Goal: Task Accomplishment & Management: Use online tool/utility

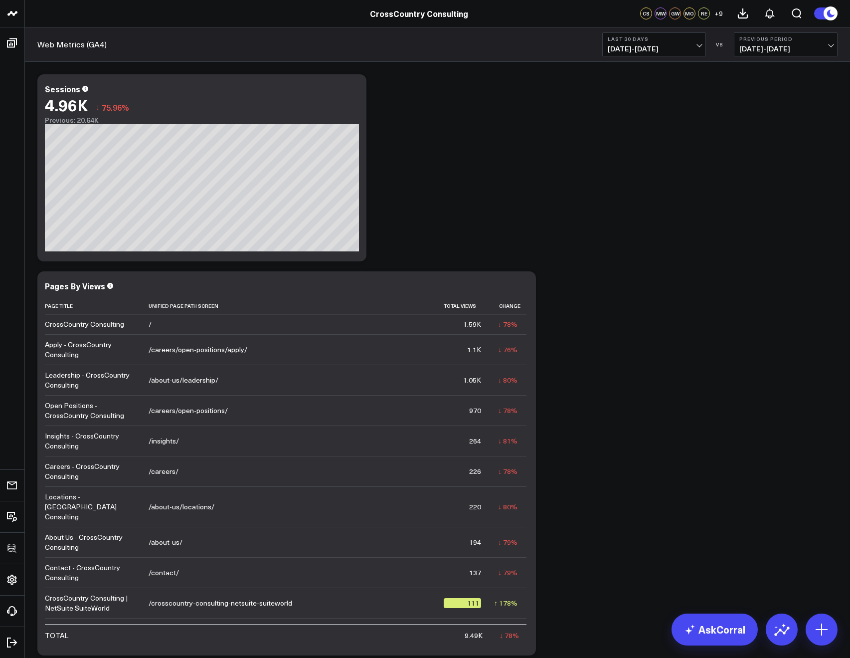
click at [624, 49] on span "[DATE] - [DATE]" at bounding box center [654, 49] width 93 height 8
click at [623, 81] on link "Last 7 Days" at bounding box center [654, 85] width 103 height 19
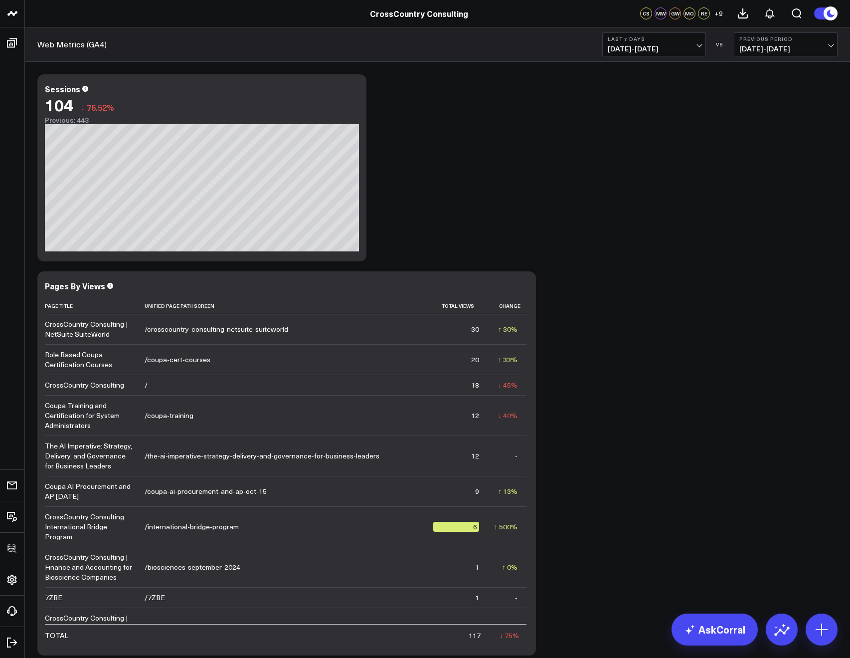
click at [618, 51] on span "09/22/25 - 09/28/25" at bounding box center [654, 49] width 93 height 8
click at [615, 69] on link "Yesterday" at bounding box center [654, 65] width 103 height 19
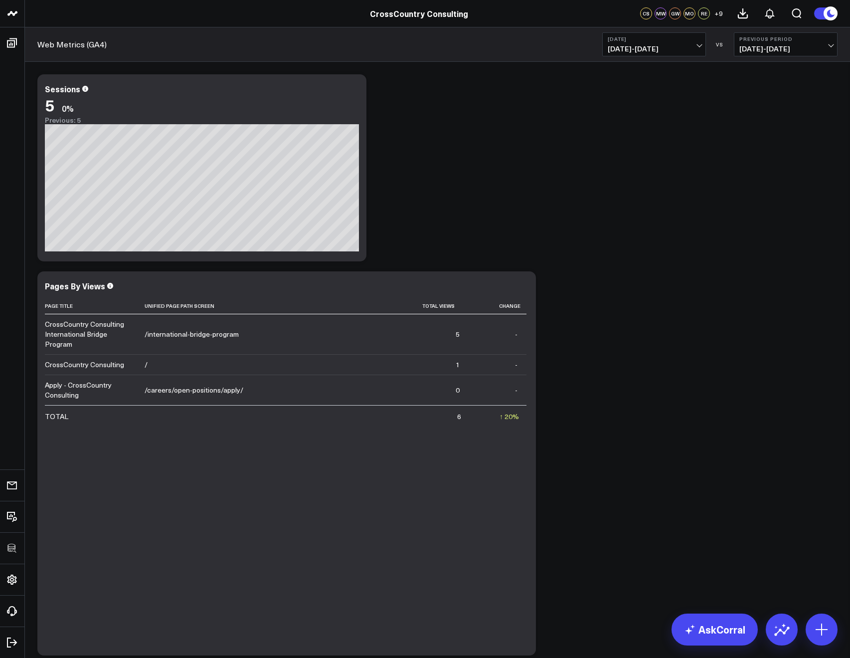
click at [629, 47] on span "09/28/25 - 09/28/25" at bounding box center [654, 49] width 93 height 8
click at [636, 180] on link "Last Week" at bounding box center [654, 182] width 103 height 19
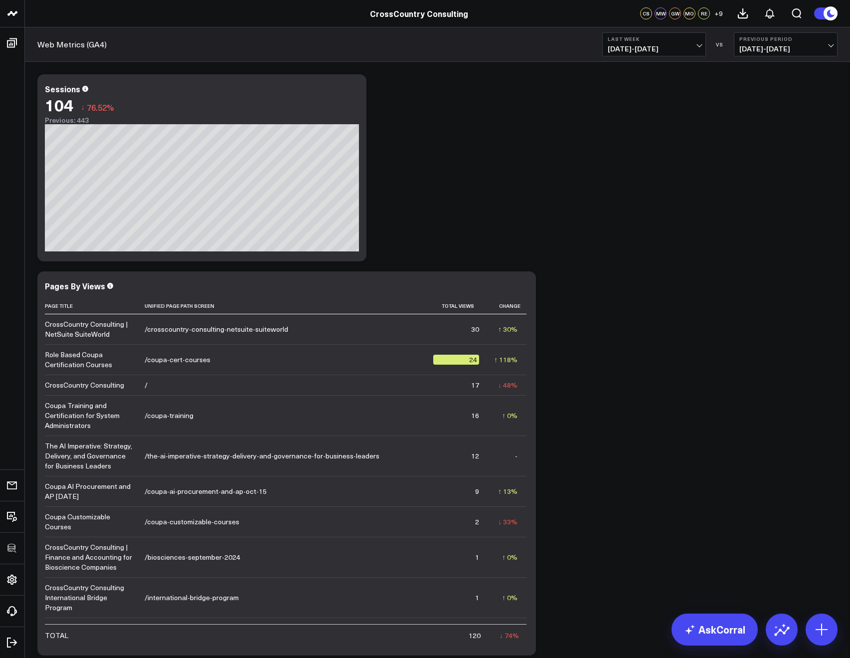
click at [634, 47] on span "09/21/25 - 09/27/25" at bounding box center [654, 49] width 93 height 8
click at [632, 110] on link "Last 30 Days" at bounding box center [654, 104] width 103 height 19
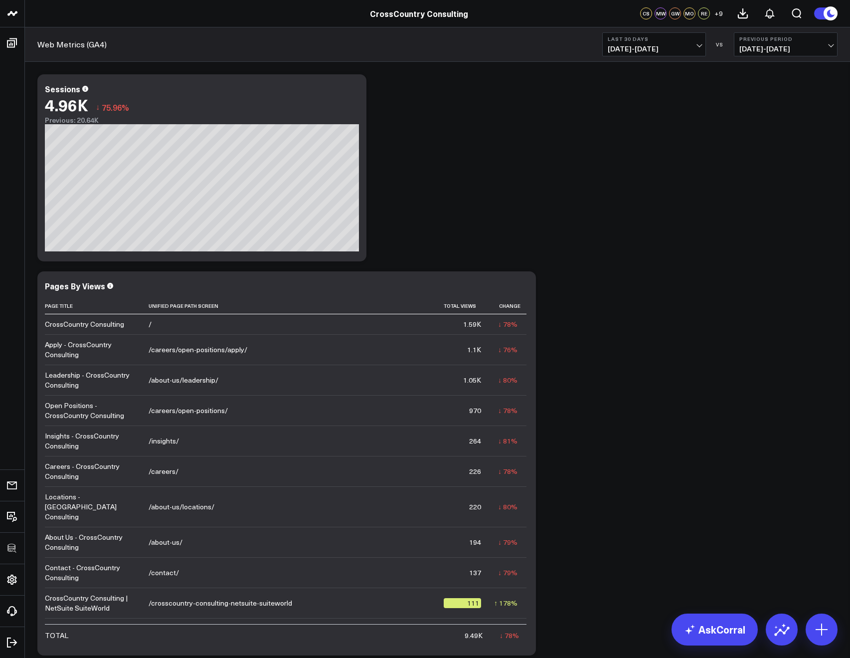
click at [650, 50] on span "08/30/25 - 09/28/25" at bounding box center [654, 49] width 93 height 8
click at [630, 69] on link "Yesterday" at bounding box center [654, 65] width 103 height 19
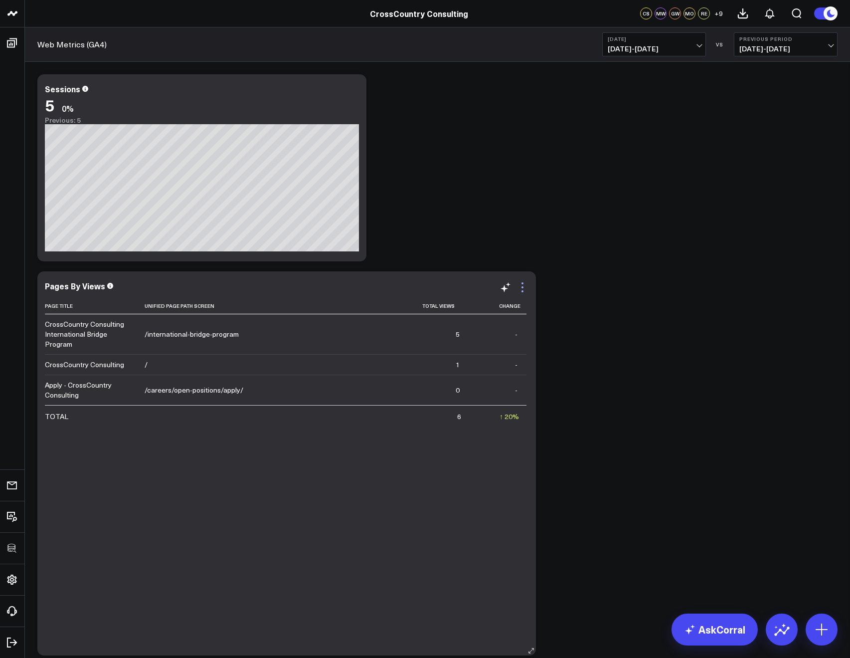
click at [524, 284] on icon at bounding box center [523, 287] width 12 height 12
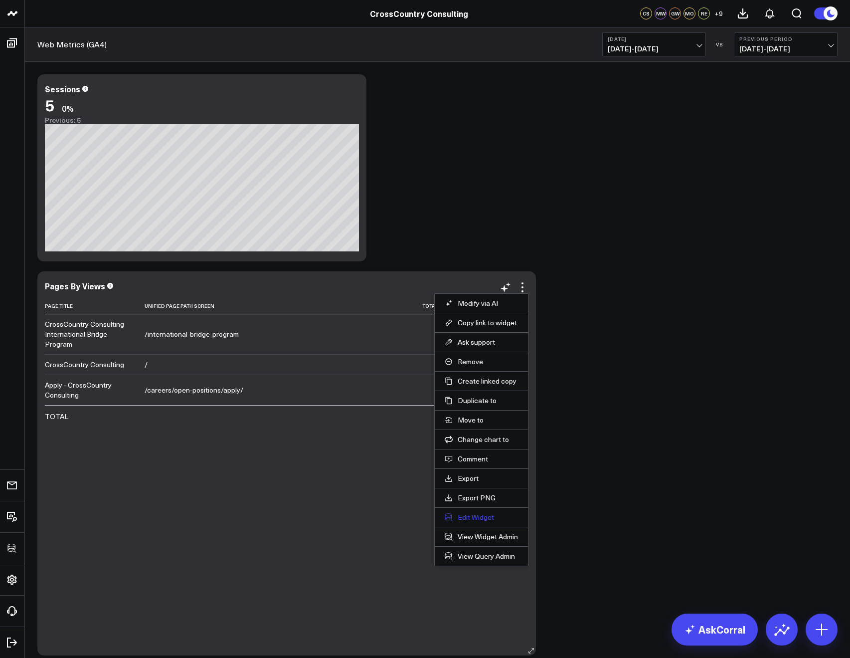
click at [474, 514] on button "Edit Widget" at bounding box center [481, 517] width 73 height 9
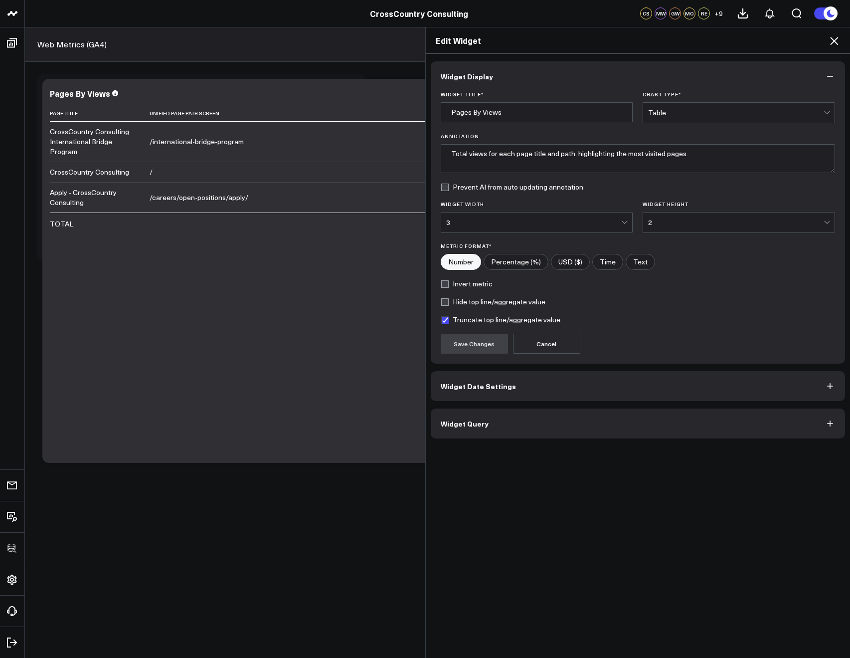
click at [509, 428] on button "Widget Query" at bounding box center [638, 423] width 415 height 30
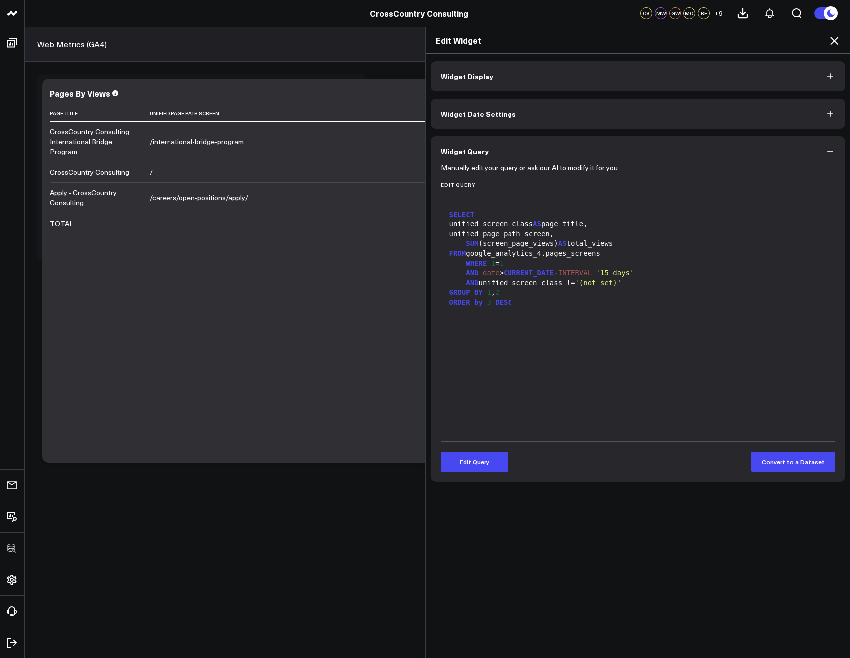
click at [832, 38] on icon at bounding box center [834, 41] width 8 height 8
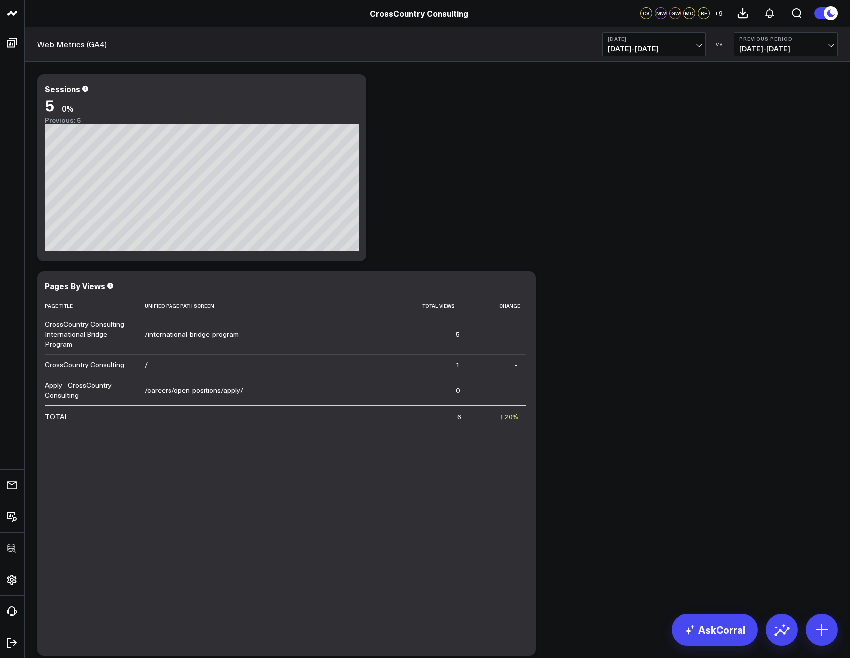
click at [631, 53] on button "Yesterday 09/28/25 - 09/28/25" at bounding box center [655, 44] width 104 height 24
click at [628, 106] on link "Last 30 Days" at bounding box center [654, 104] width 103 height 19
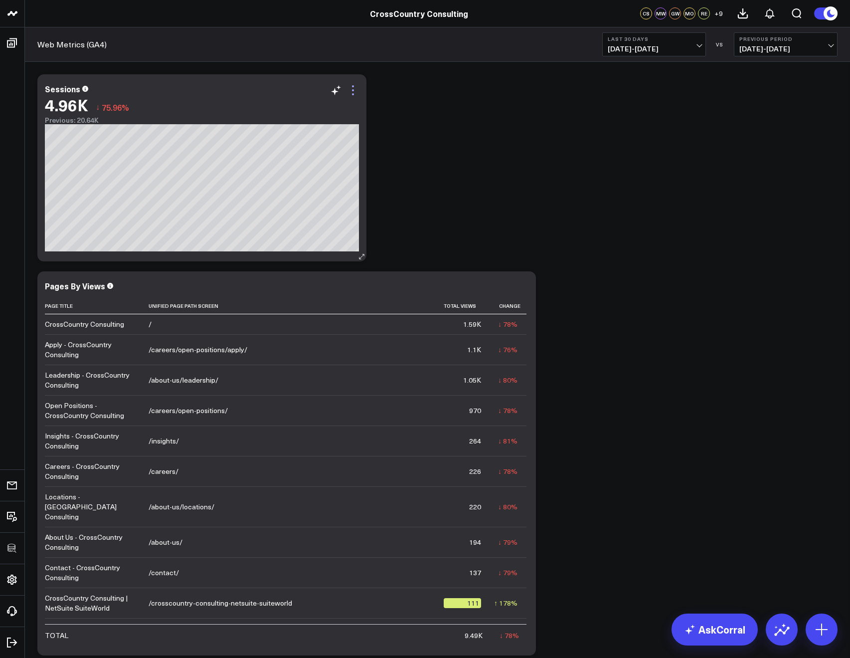
click at [353, 86] on icon at bounding box center [353, 86] width 2 height 2
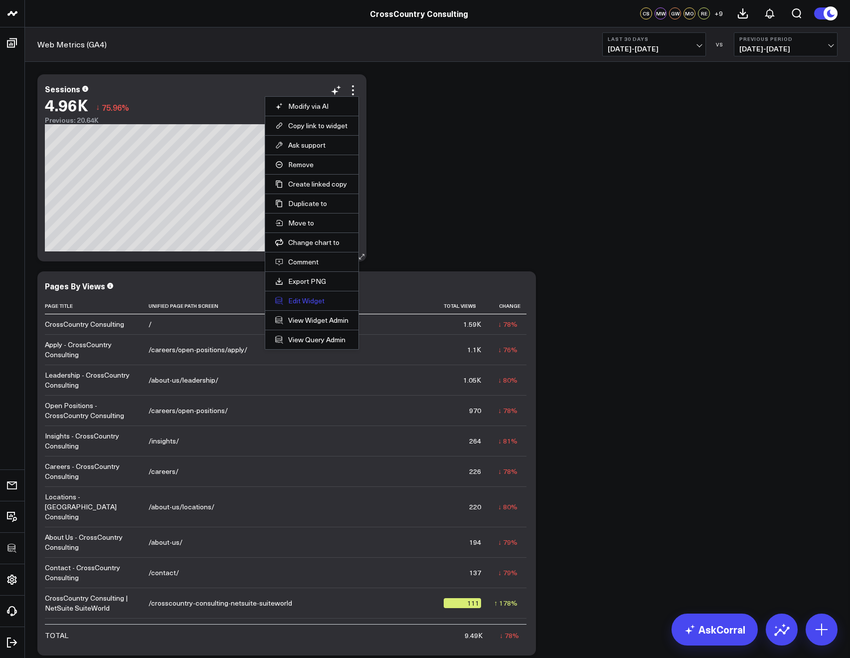
click at [289, 299] on button "Edit Widget" at bounding box center [311, 300] width 73 height 9
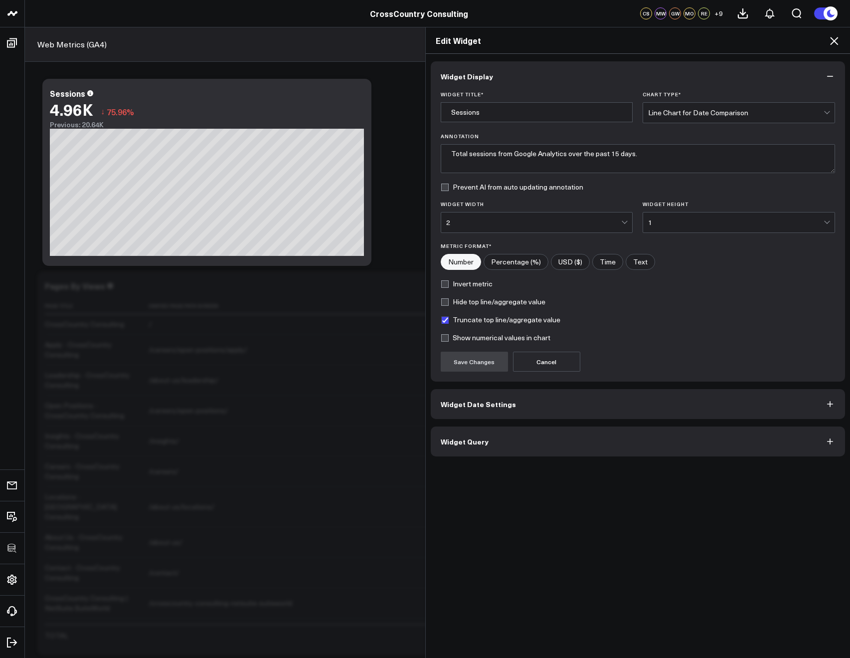
click at [835, 40] on icon at bounding box center [834, 41] width 8 height 8
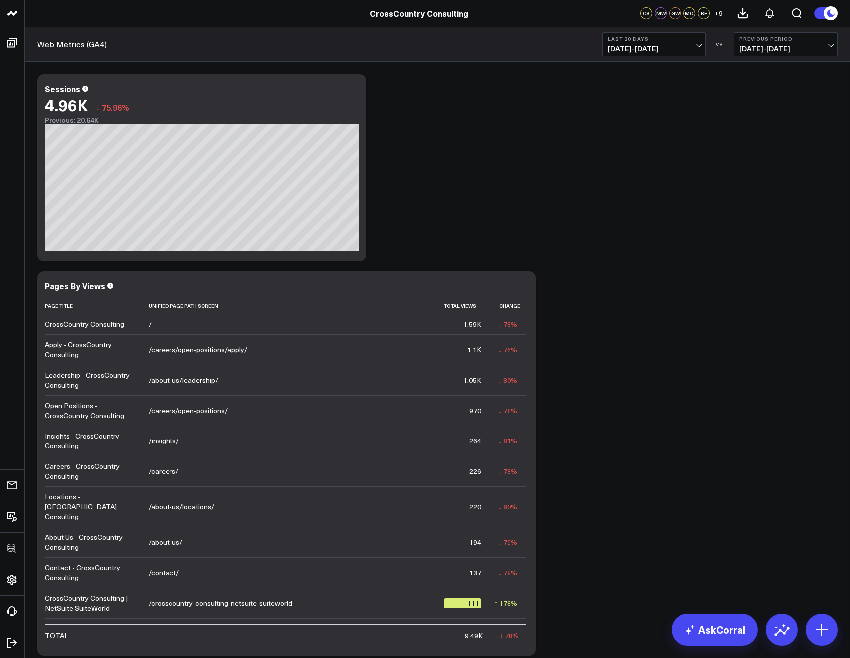
click at [642, 37] on b "Last 30 Days" at bounding box center [654, 39] width 93 height 6
click at [637, 238] on link "Last Year" at bounding box center [654, 240] width 103 height 19
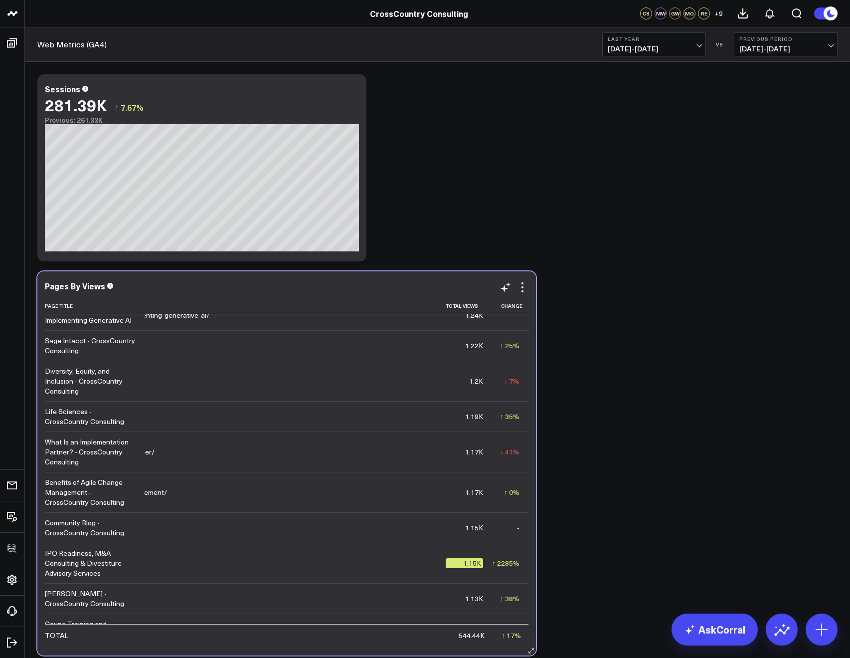
scroll to position [0, 150]
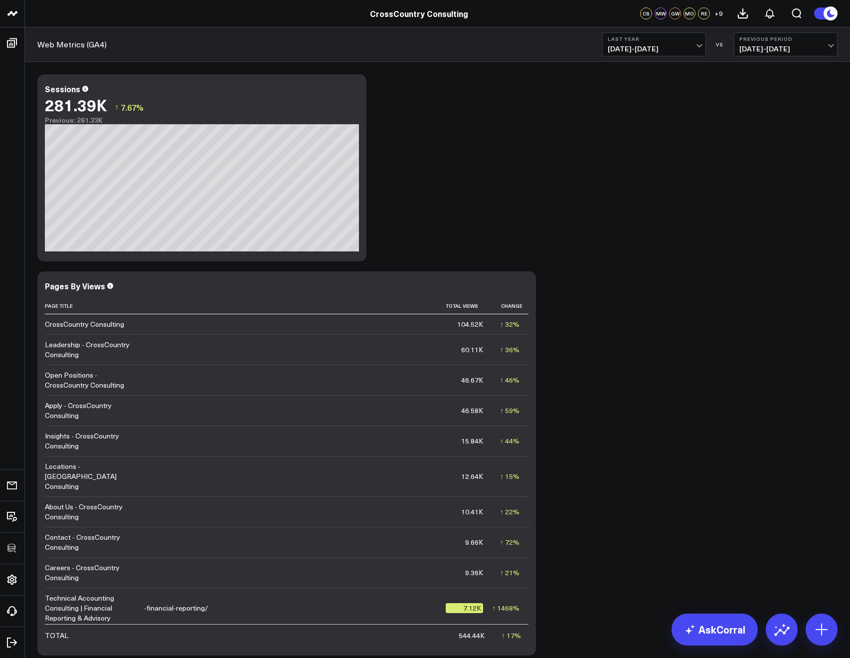
click at [626, 53] on span "01/01/24 - 12/31/24" at bounding box center [654, 49] width 93 height 8
click at [628, 103] on link "Last 30 Days" at bounding box center [654, 104] width 103 height 19
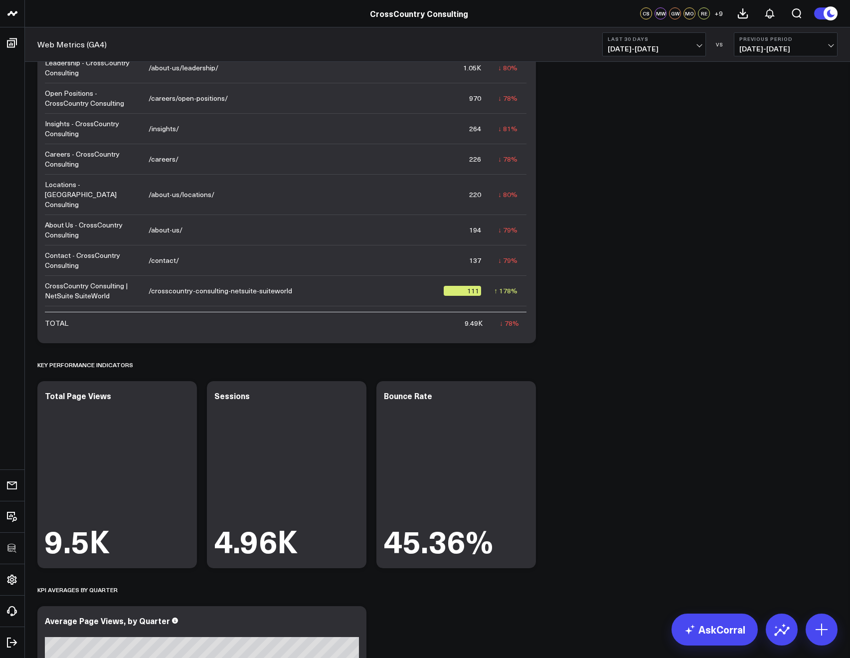
scroll to position [223, 0]
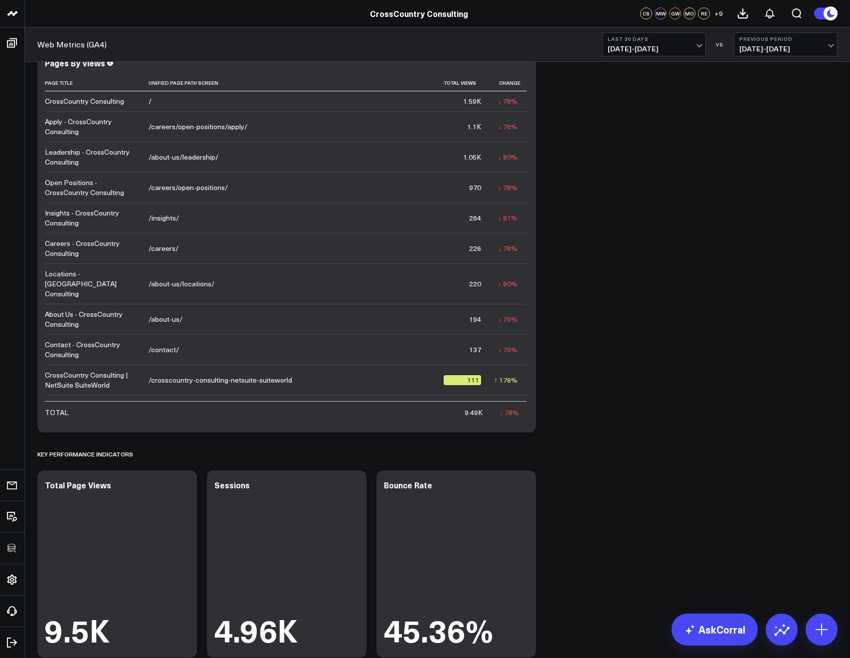
click at [625, 50] on span "08/30/25 - 09/28/25" at bounding box center [654, 49] width 93 height 8
click at [626, 140] on link "Last 90 Days" at bounding box center [654, 143] width 103 height 19
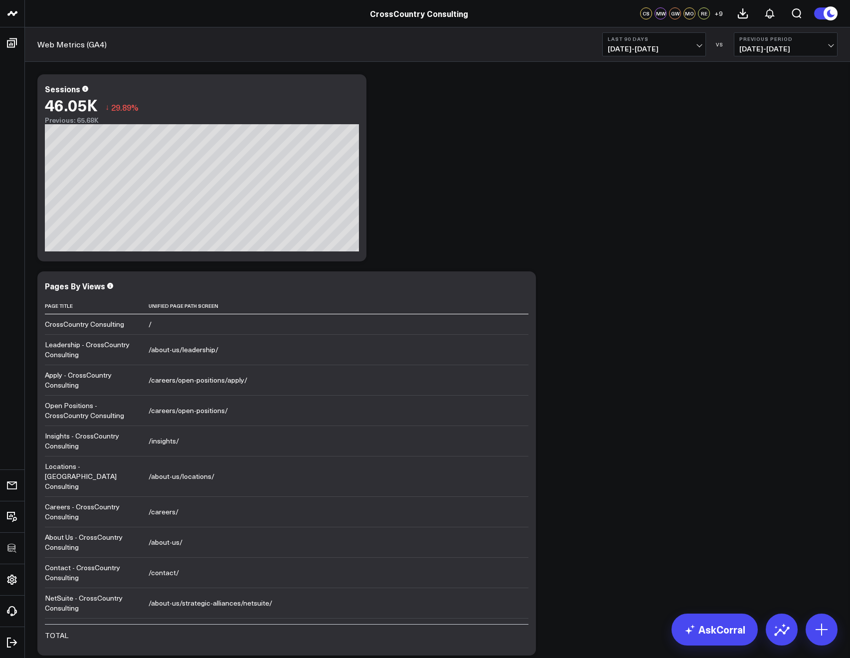
click at [655, 49] on span "07/01/25 - 09/28/25" at bounding box center [654, 49] width 93 height 8
click at [621, 303] on link "YTD" at bounding box center [654, 299] width 103 height 19
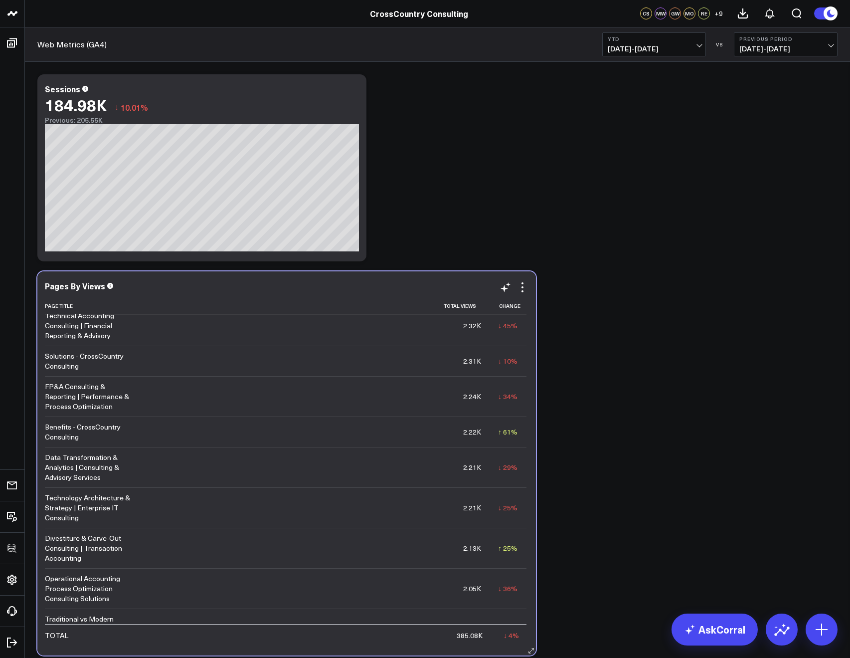
scroll to position [0, 420]
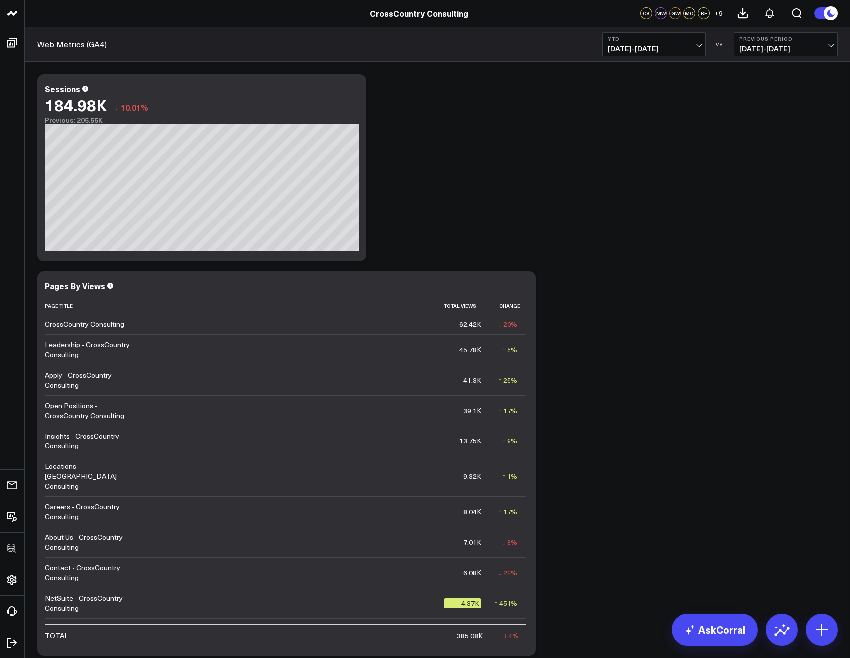
click at [604, 47] on button "YTD 01/01/25 - 09/28/25" at bounding box center [655, 44] width 104 height 24
click at [621, 323] on link "Custom Dates" at bounding box center [654, 318] width 103 height 19
select select "8"
select select "2025"
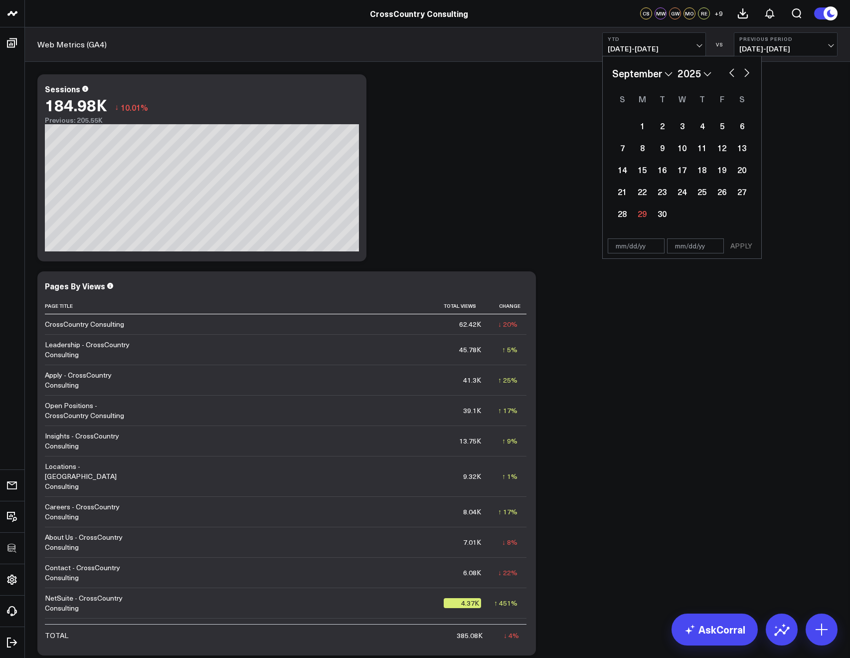
click at [692, 75] on select "2026 2025 2024 2023 2022 2021 2020 2019 2018 2017 2016 2015 2014 2013 2012 2011…" at bounding box center [695, 73] width 34 height 15
select select "8"
select select "2024"
click at [751, 71] on button "button" at bounding box center [747, 72] width 10 height 12
select select "9"
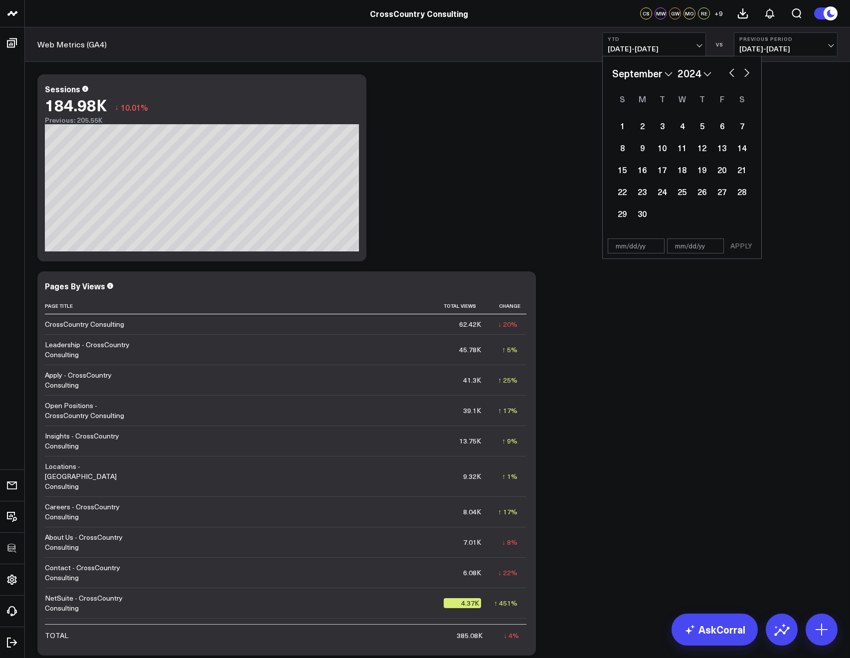
select select "2024"
click at [667, 120] on div "1" at bounding box center [662, 126] width 20 height 20
type input "10/01/24"
select select "9"
select select "2024"
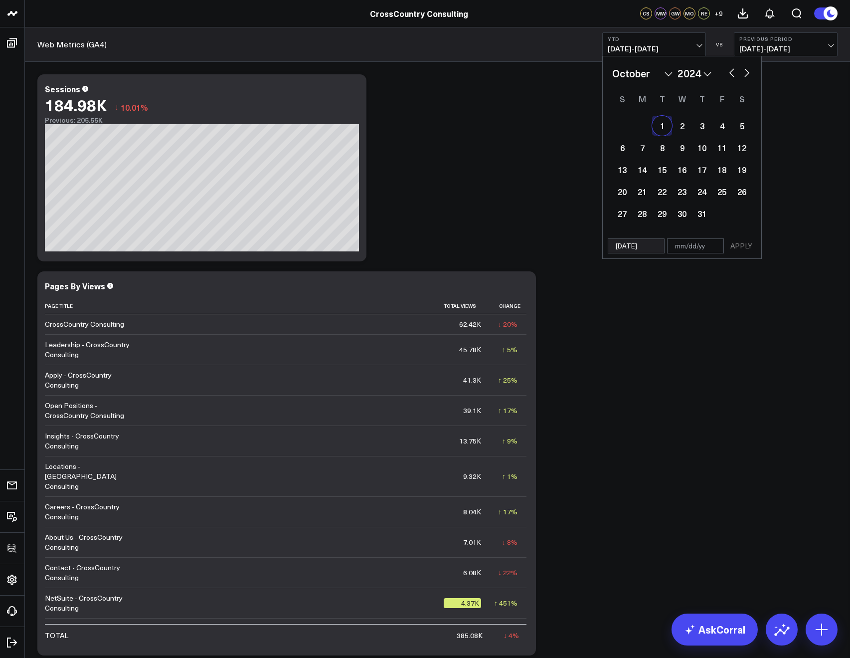
click at [749, 76] on button "button" at bounding box center [747, 72] width 10 height 12
select select "11"
select select "2024"
click at [749, 76] on button "button" at bounding box center [747, 72] width 10 height 12
select select "2025"
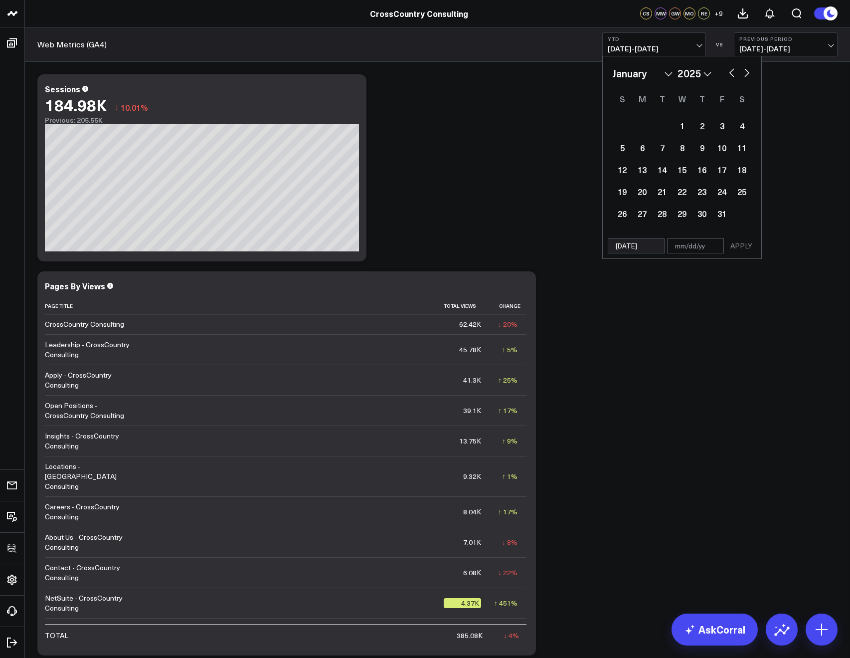
click at [749, 76] on button "button" at bounding box center [747, 72] width 10 height 12
select select "1"
select select "2025"
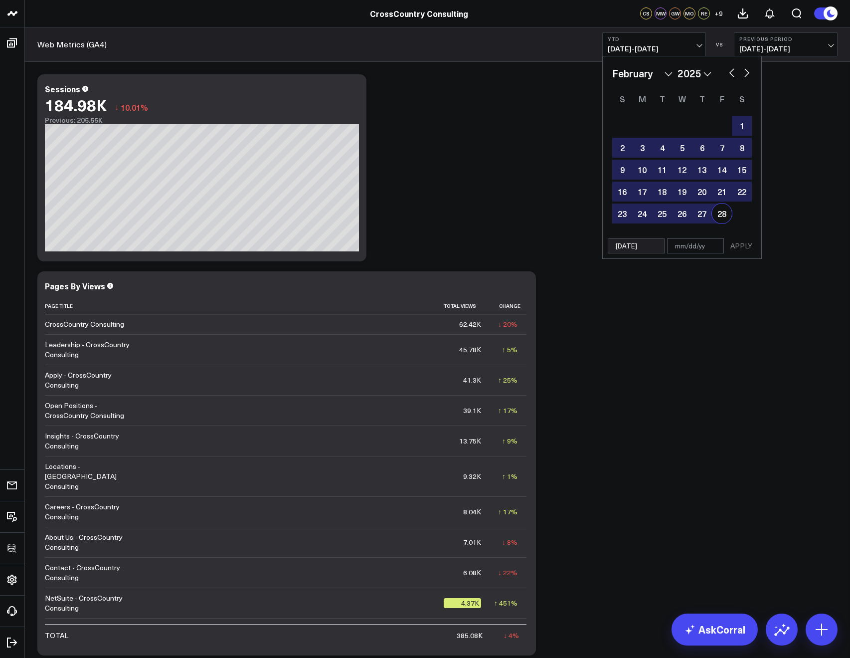
click at [728, 211] on div "28" at bounding box center [722, 213] width 20 height 20
type input "02/28/25"
select select "1"
select select "2025"
click at [741, 240] on button "APPLY" at bounding box center [742, 245] width 30 height 15
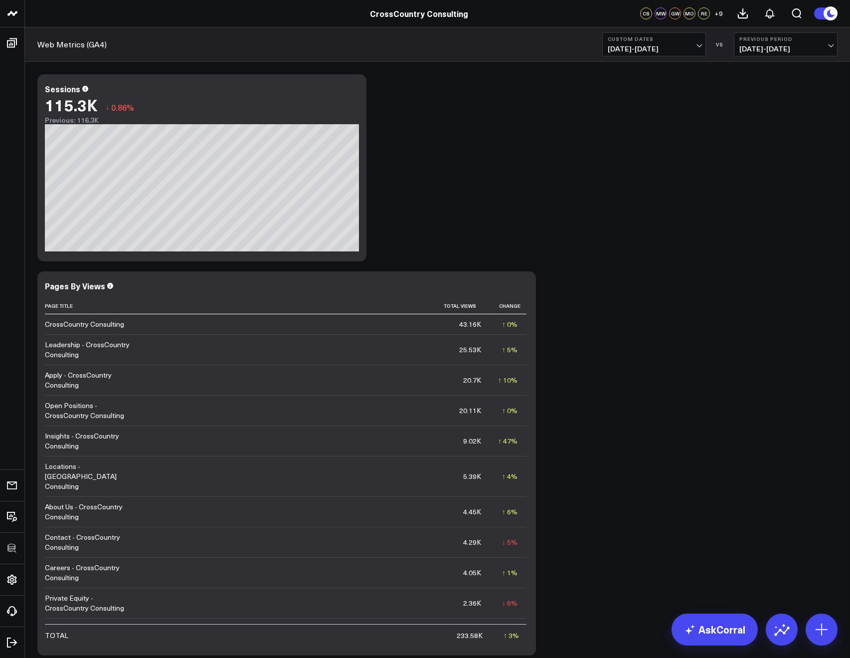
click at [613, 51] on span "10/01/24 - 02/28/25" at bounding box center [654, 49] width 93 height 8
click at [623, 107] on link "Last 30 Days" at bounding box center [654, 104] width 103 height 19
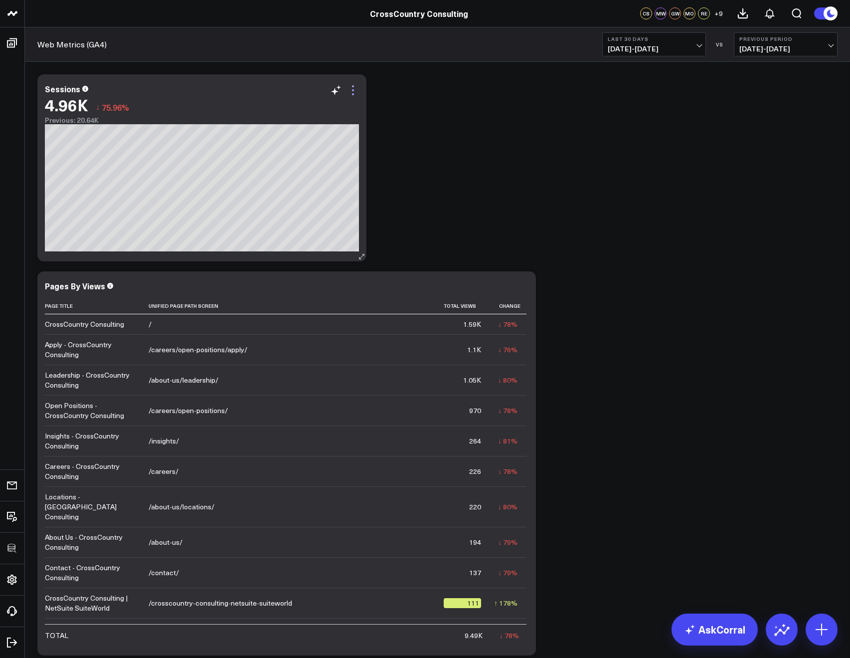
click at [351, 86] on icon at bounding box center [353, 90] width 12 height 12
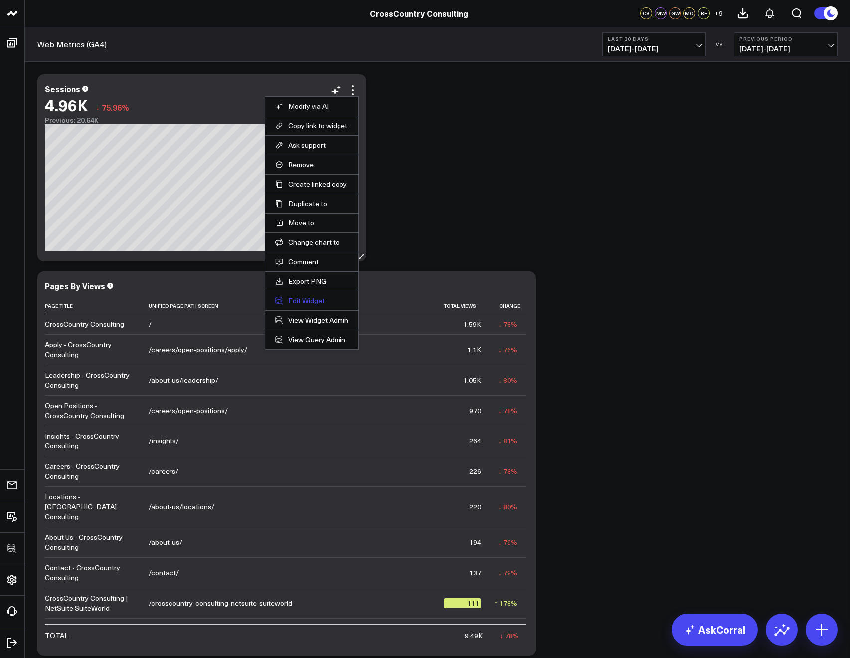
click at [307, 302] on button "Edit Widget" at bounding box center [311, 300] width 73 height 9
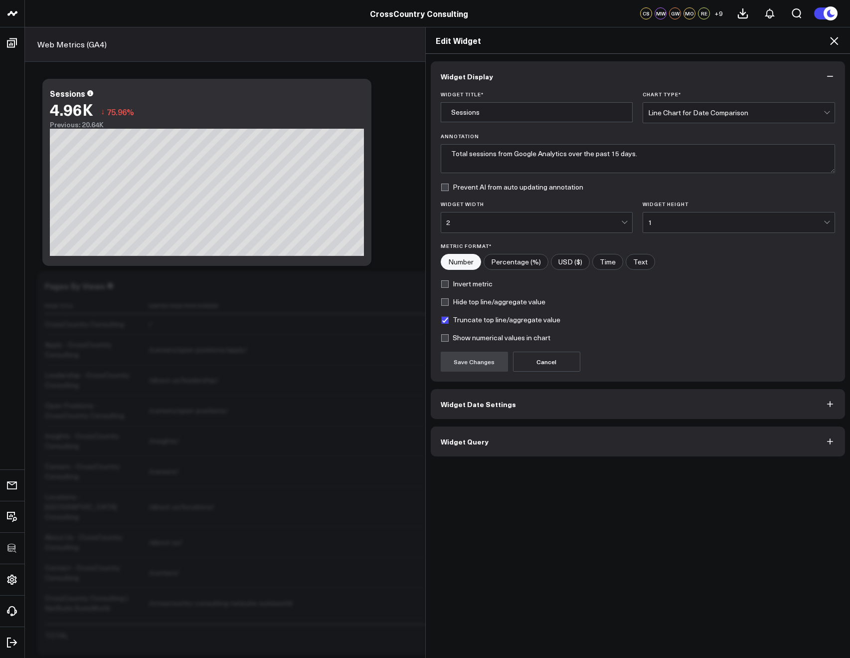
click at [495, 432] on button "Widget Query" at bounding box center [638, 441] width 415 height 30
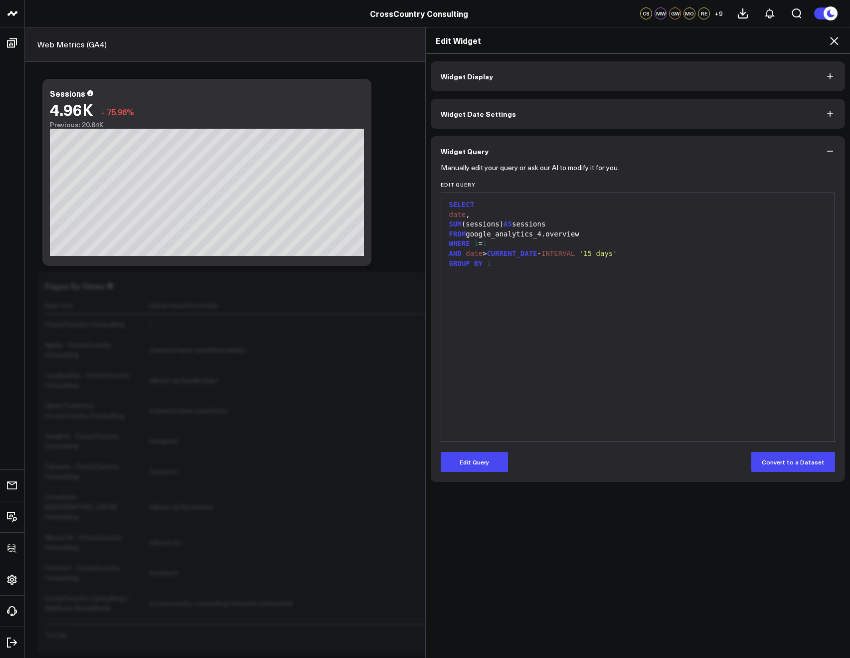
click at [837, 47] on div "Edit Widget" at bounding box center [638, 40] width 425 height 26
click at [836, 40] on icon at bounding box center [834, 41] width 8 height 8
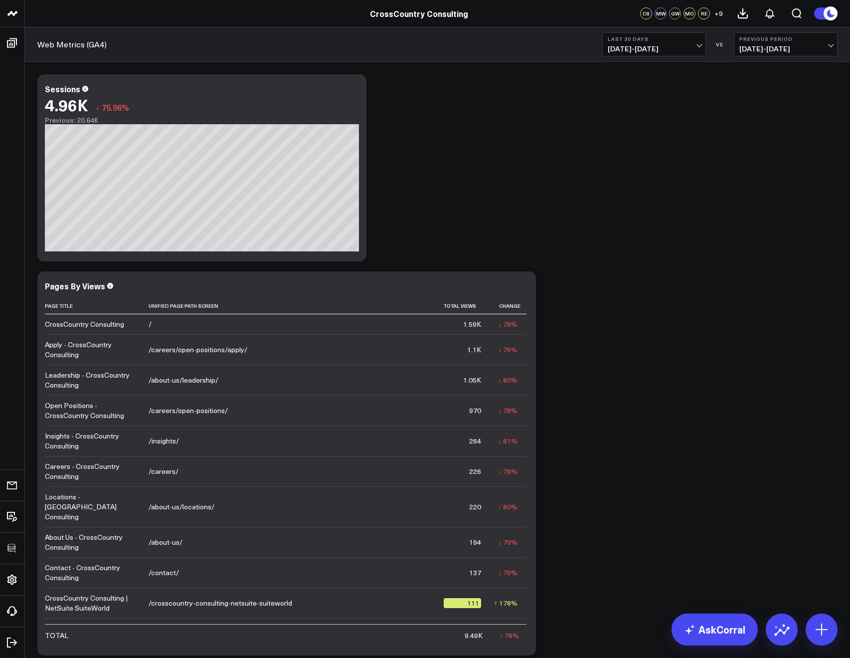
click at [637, 50] on span "08/30/25 - 09/28/25" at bounding box center [654, 49] width 93 height 8
click at [637, 47] on span "08/30/25 - 09/28/25" at bounding box center [654, 49] width 93 height 8
click at [636, 50] on span "08/30/25 - 09/28/25" at bounding box center [654, 49] width 93 height 8
click at [622, 178] on link "Last Week" at bounding box center [654, 182] width 103 height 19
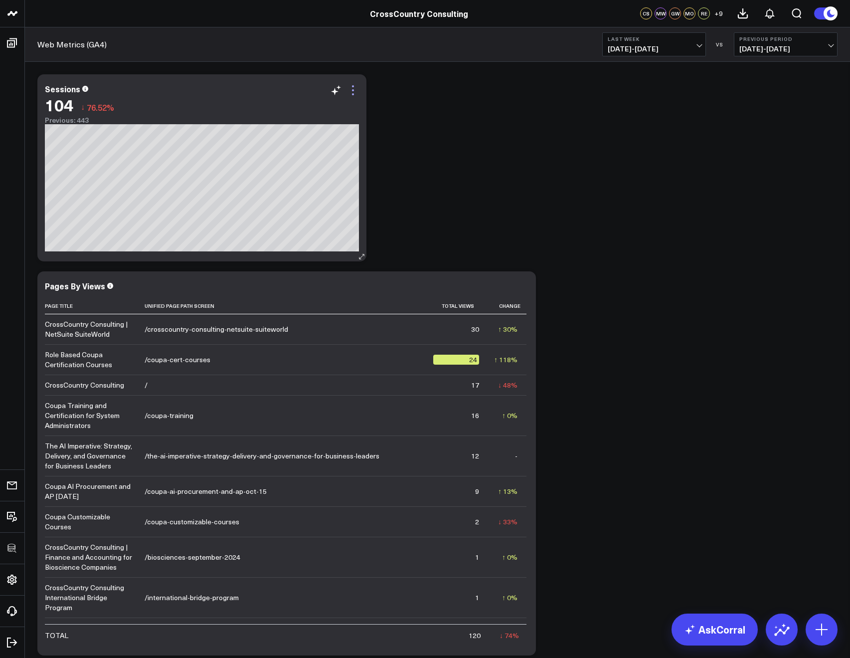
click at [349, 89] on icon at bounding box center [353, 90] width 12 height 12
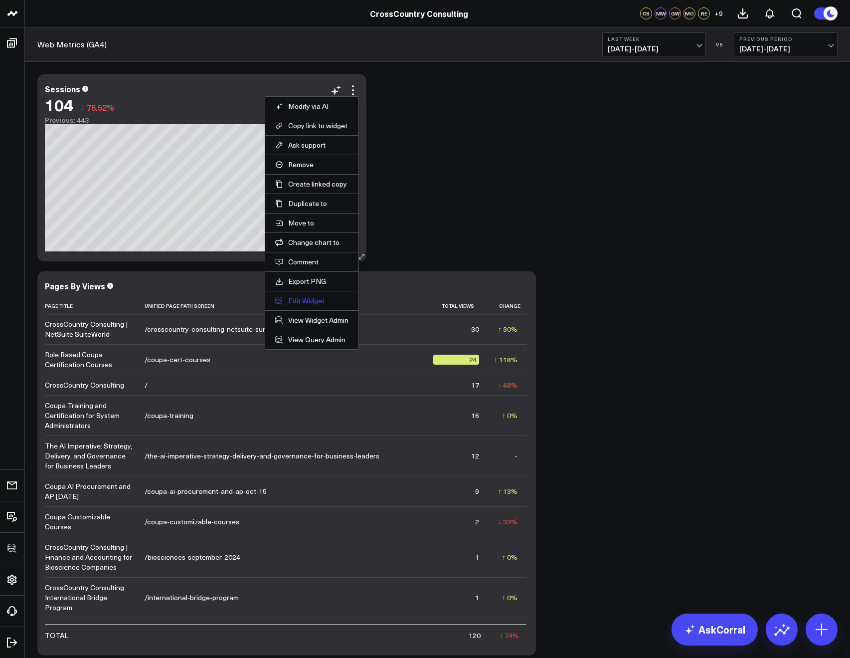
click at [298, 299] on button "Edit Widget" at bounding box center [311, 300] width 73 height 9
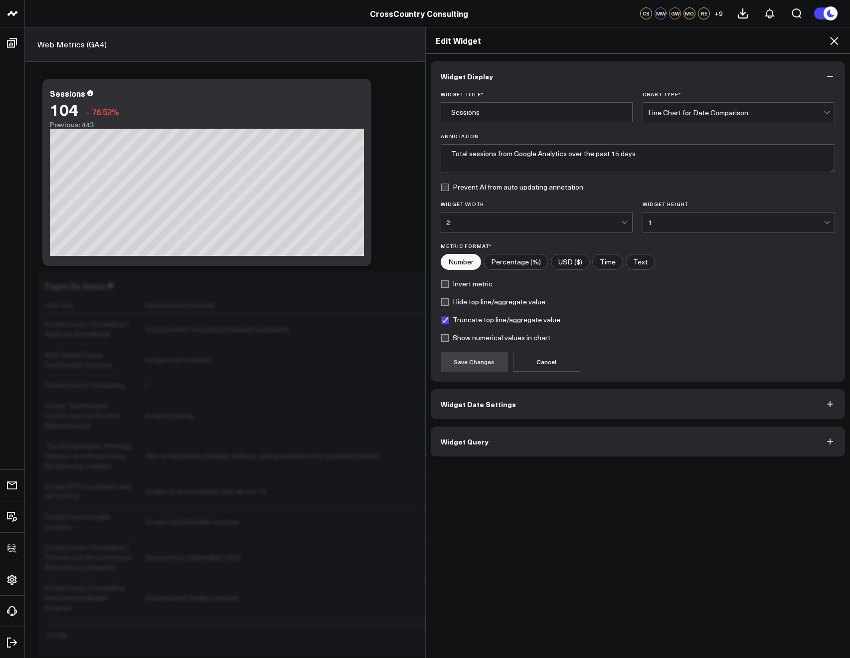
click at [513, 450] on button "Widget Query" at bounding box center [638, 441] width 415 height 30
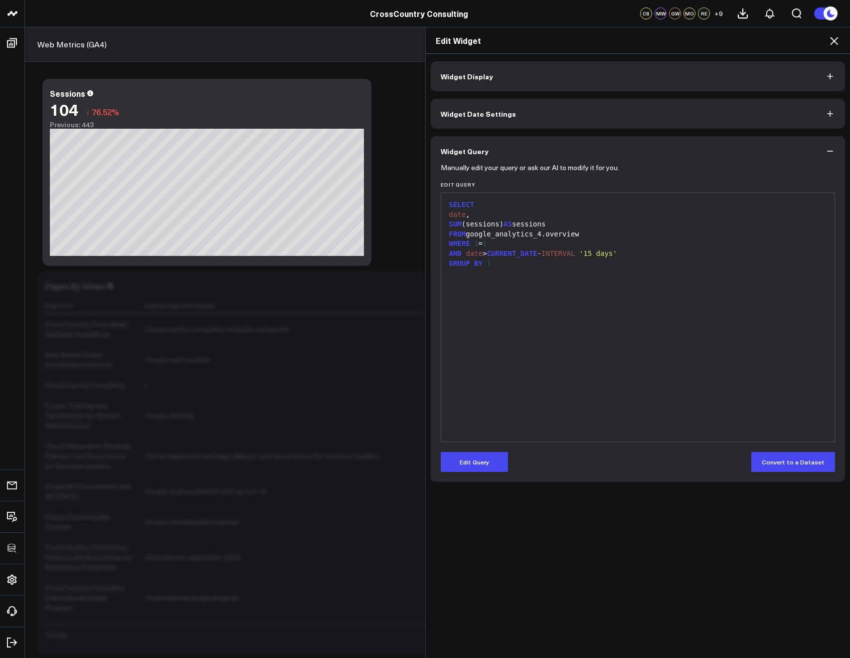
click at [834, 40] on icon at bounding box center [834, 41] width 8 height 8
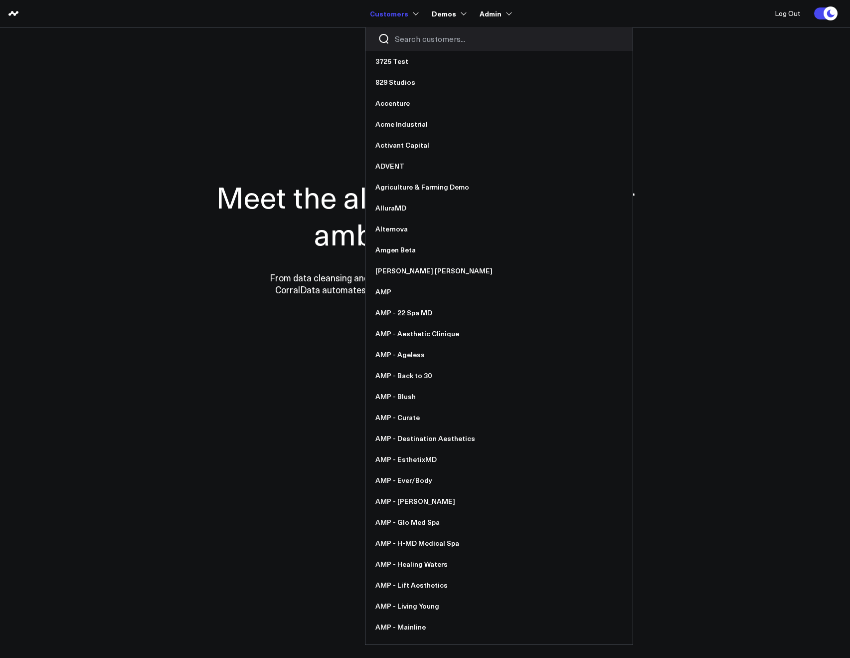
click at [410, 49] on div at bounding box center [499, 39] width 267 height 24
click at [410, 45] on div at bounding box center [499, 39] width 267 height 24
click at [409, 42] on input "Search customers input" at bounding box center [507, 38] width 225 height 11
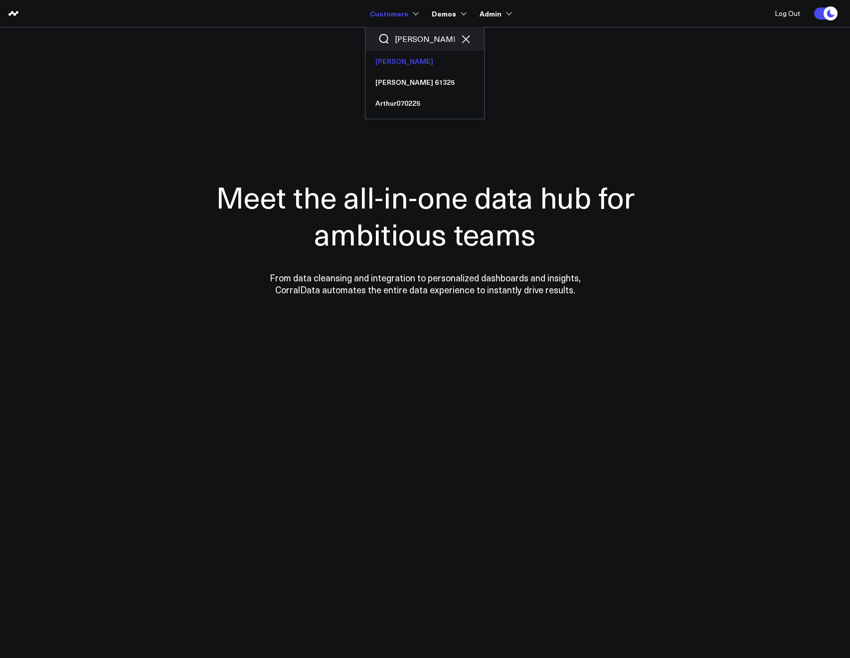
type input "[PERSON_NAME]"
click at [406, 60] on link "[PERSON_NAME]" at bounding box center [425, 61] width 119 height 21
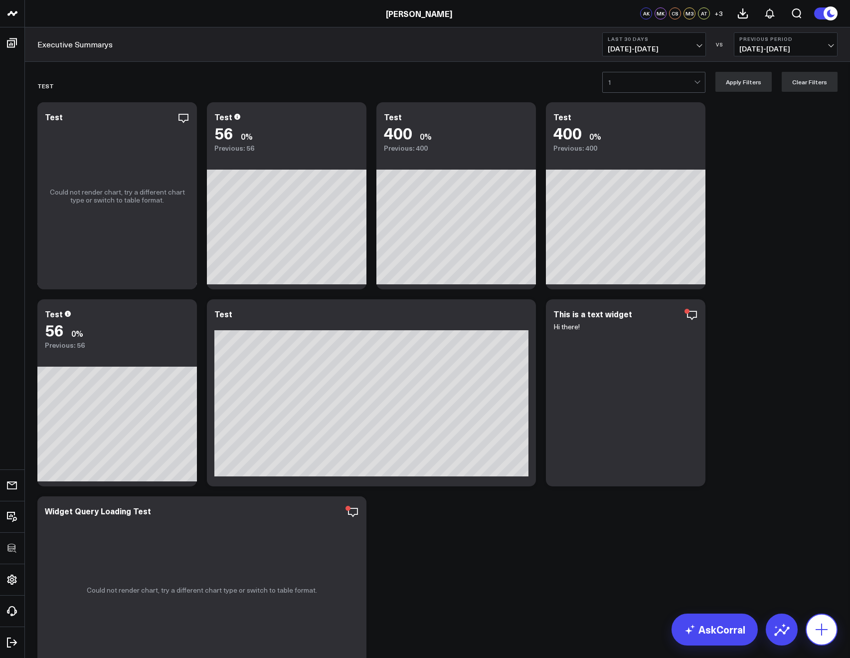
click at [813, 631] on button at bounding box center [822, 629] width 32 height 32
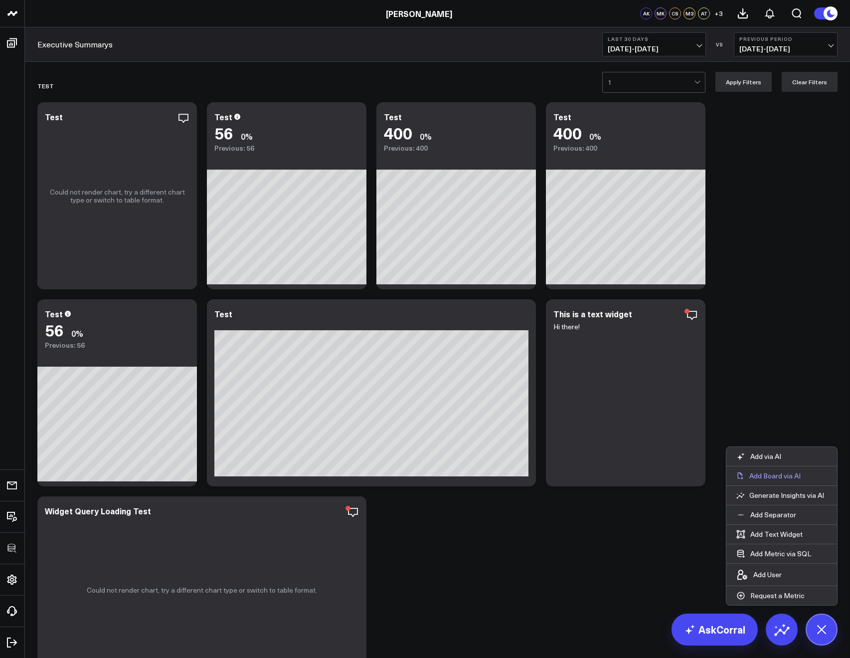
click at [758, 481] on button "Add Board via AI" at bounding box center [782, 475] width 111 height 19
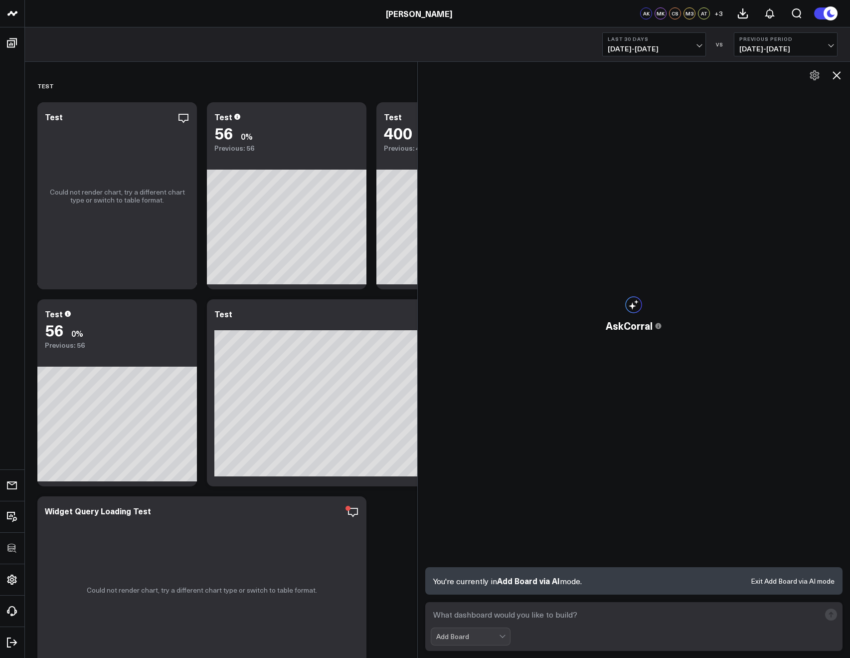
click at [578, 609] on textarea at bounding box center [626, 615] width 390 height 18
click at [743, 619] on textarea "Make a dashboard where each widget is a select statement of a number start at 1…" at bounding box center [626, 615] width 390 height 18
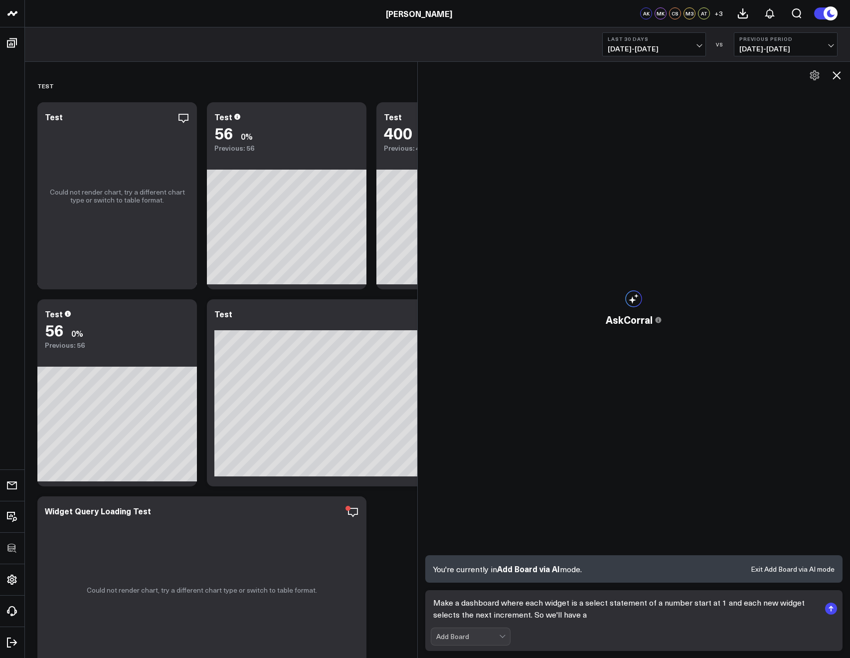
click at [725, 602] on textarea "Make a dashboard where each widget is a select statement of a number start at 1…" at bounding box center [626, 609] width 390 height 30
click at [636, 613] on textarea "Make a dashboard where each widget is a select statement of a number start at 1…" at bounding box center [626, 609] width 390 height 30
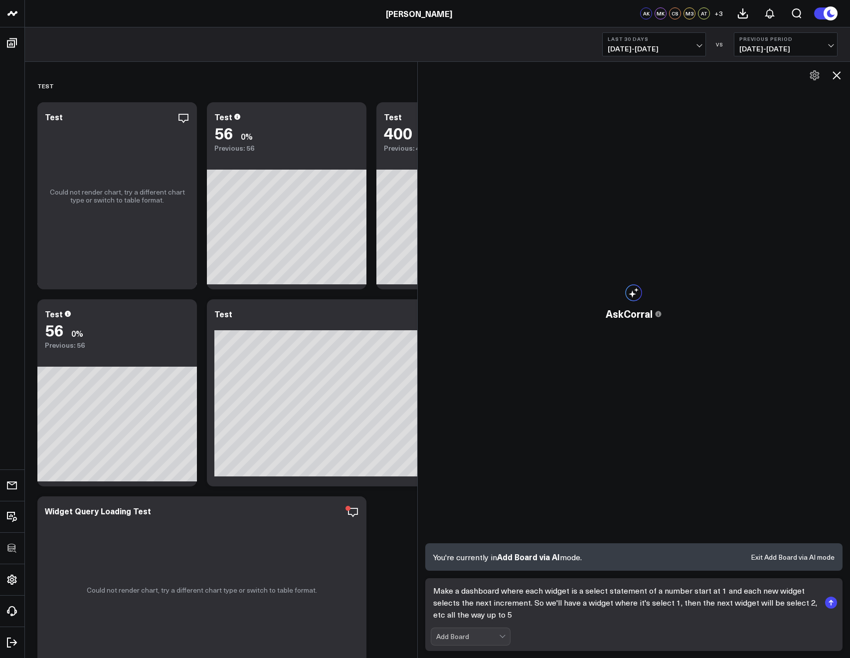
type textarea "Make a dashboard where each widget is a select statement of a number start at 1…"
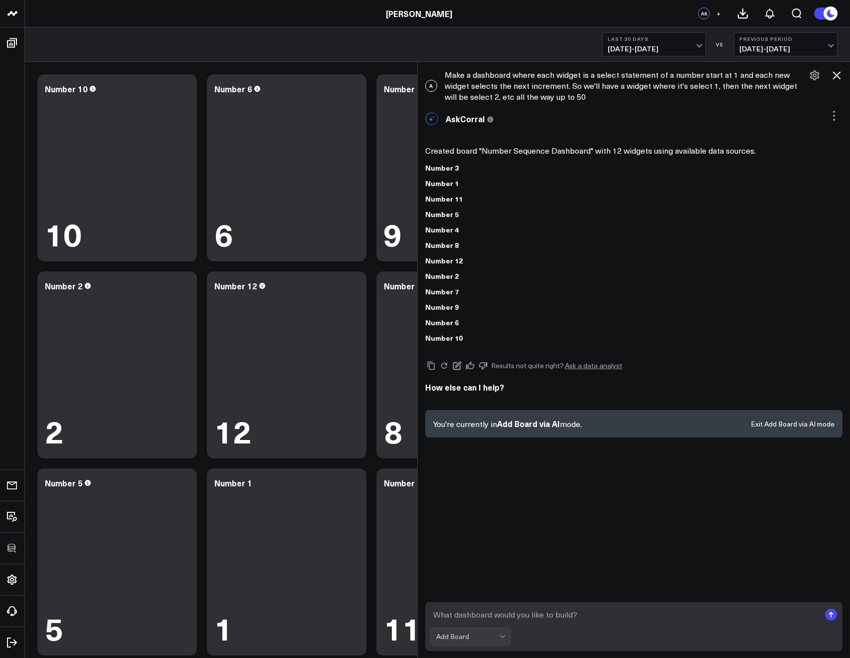
click at [839, 77] on icon at bounding box center [837, 75] width 12 height 12
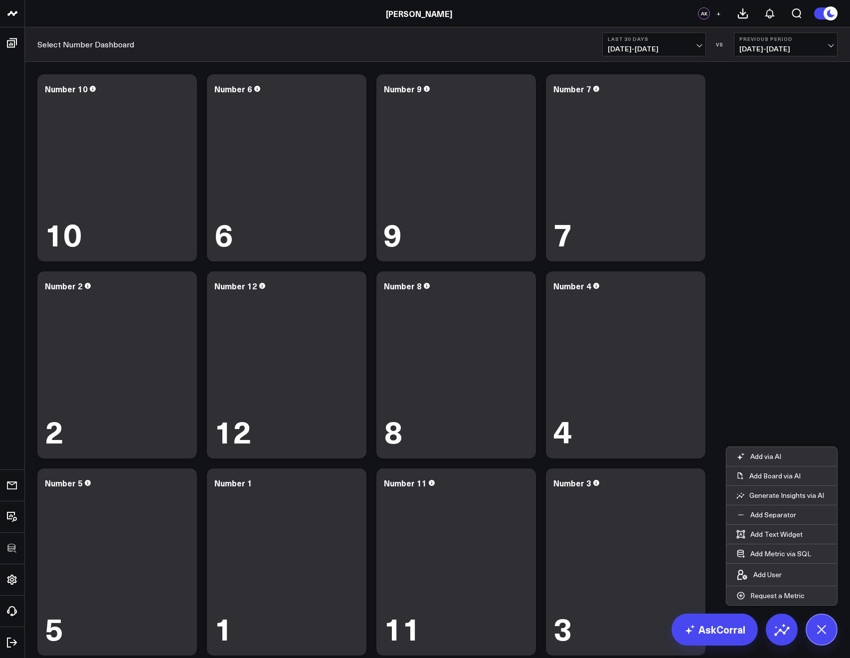
click at [782, 213] on div "Modify via AI Copy link to widget Ask support Remove Create linked copy Test AP…" at bounding box center [437, 364] width 810 height 591
click at [769, 211] on div "Modify via AI Copy link to widget Ask support Remove Create linked copy Test AP…" at bounding box center [437, 364] width 810 height 591
click at [818, 641] on button at bounding box center [822, 629] width 32 height 32
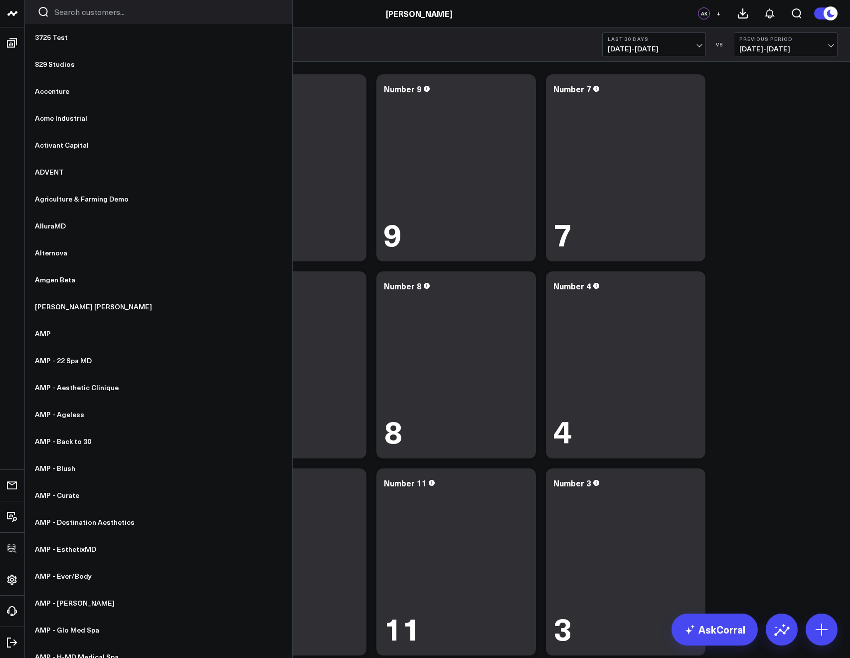
click at [58, 14] on input "Search customers input" at bounding box center [166, 11] width 225 height 11
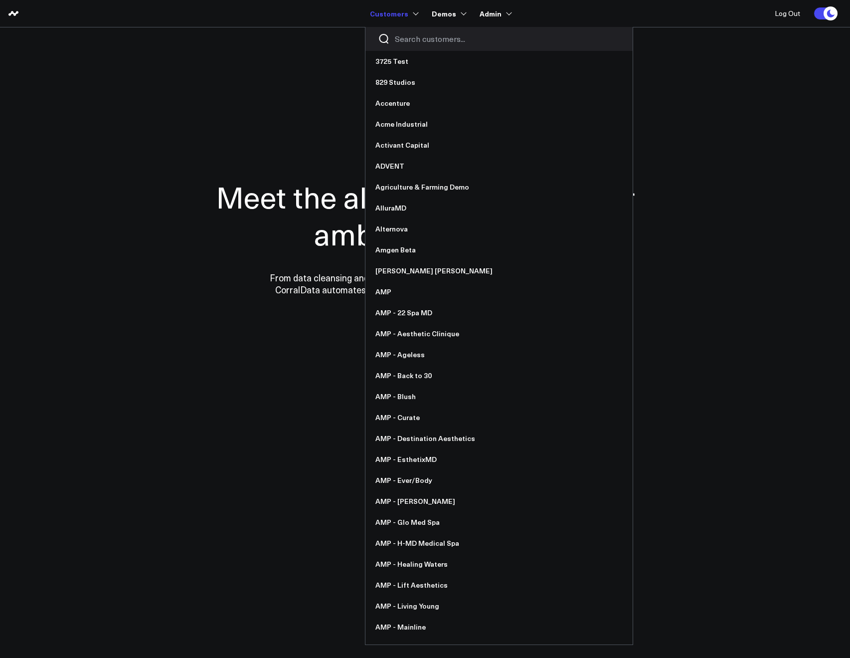
click at [396, 39] on div at bounding box center [499, 39] width 267 height 24
click at [403, 40] on input "Search customers input" at bounding box center [507, 38] width 225 height 11
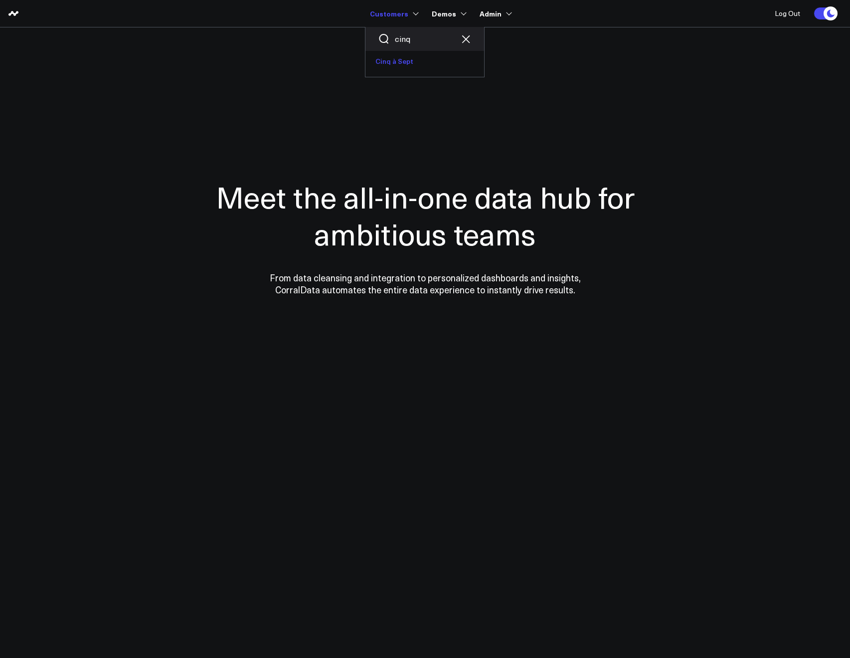
type input "cinq"
click at [398, 61] on link "Cinq à Sept" at bounding box center [425, 61] width 119 height 21
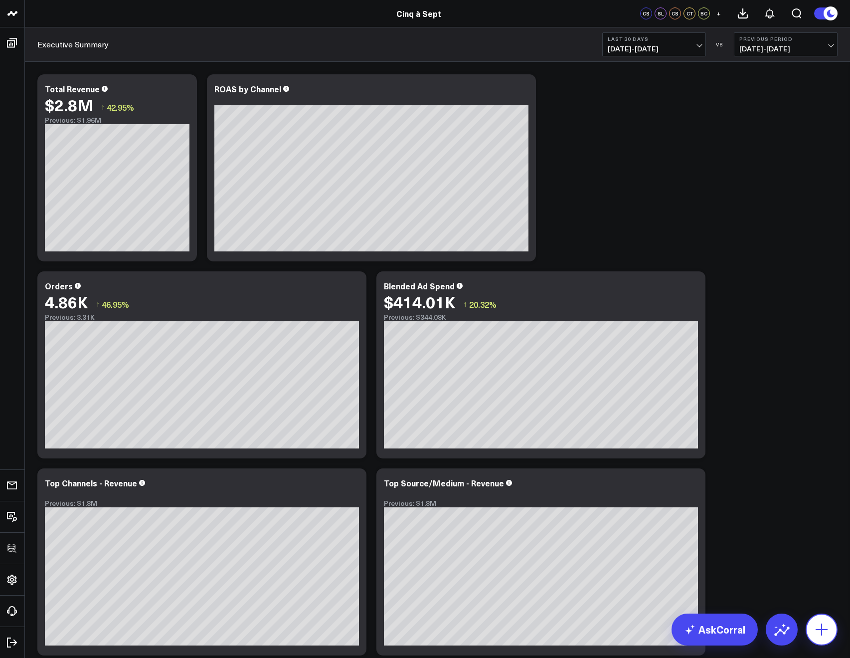
click at [815, 638] on button at bounding box center [822, 629] width 32 height 32
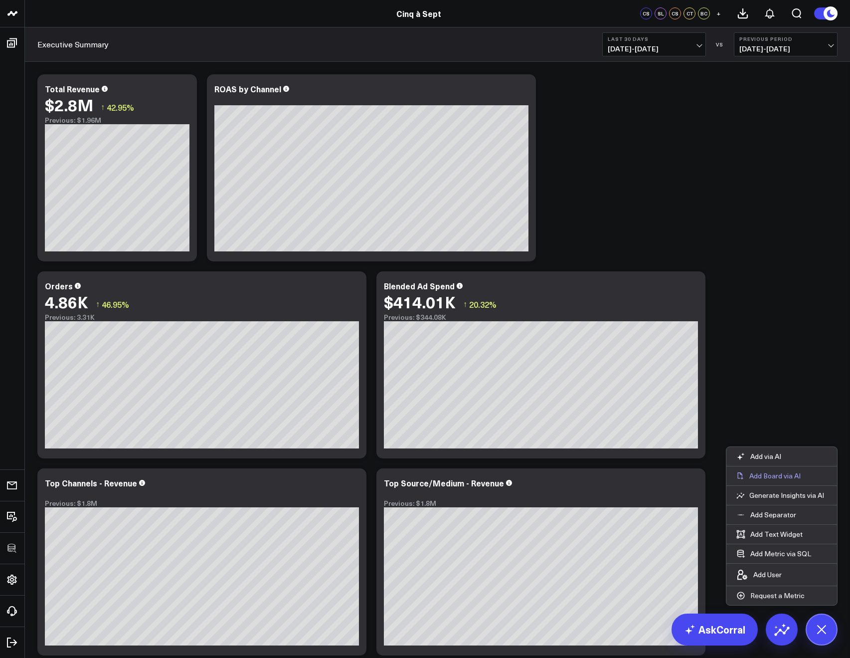
click at [759, 475] on p "Add Board via AI" at bounding box center [775, 475] width 51 height 9
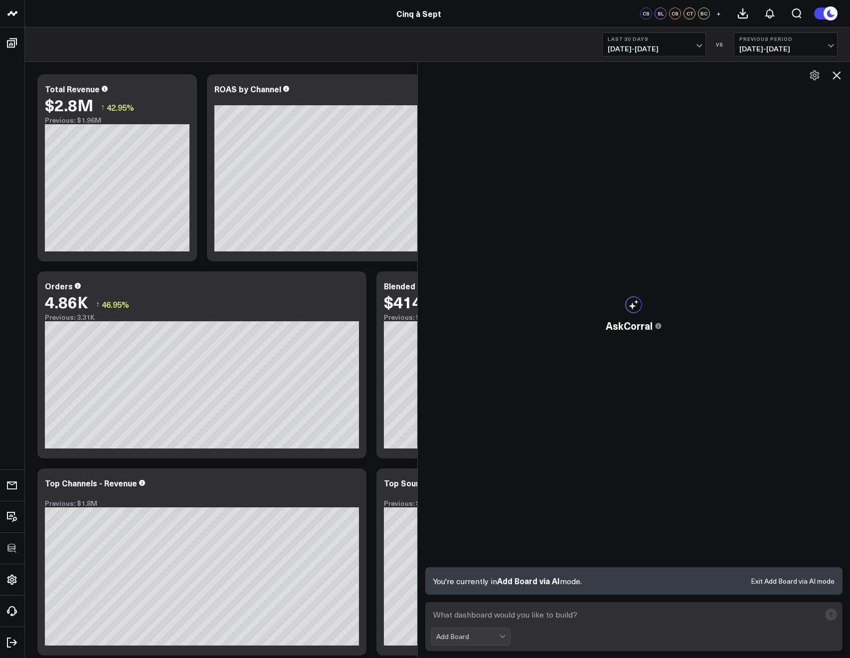
click at [510, 605] on form "Add Board" at bounding box center [634, 626] width 418 height 49
click at [507, 608] on textarea at bounding box center [626, 615] width 390 height 18
type textarea "Can you make me a dashboard that focuses on homepage performance from Google An…"
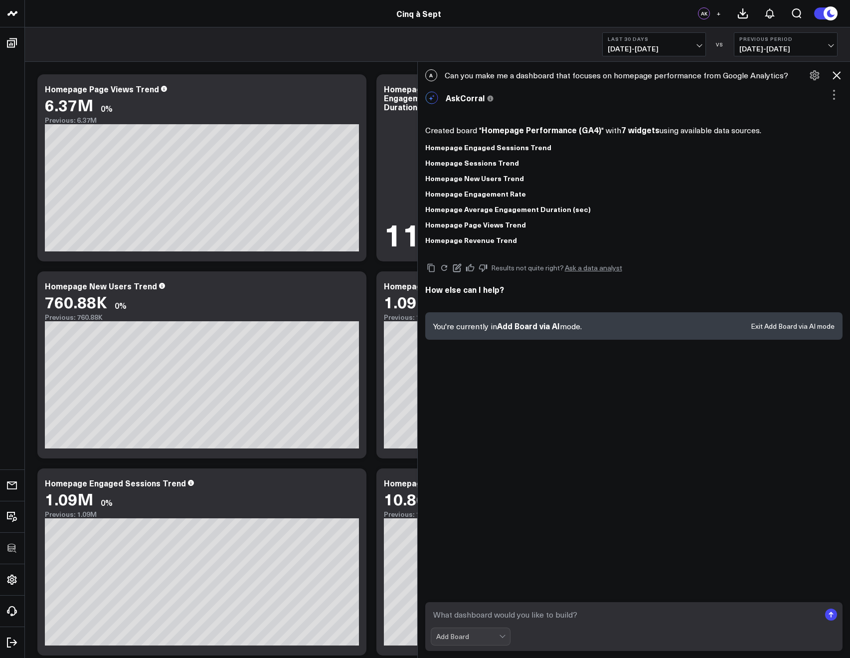
click at [833, 73] on icon at bounding box center [837, 75] width 12 height 12
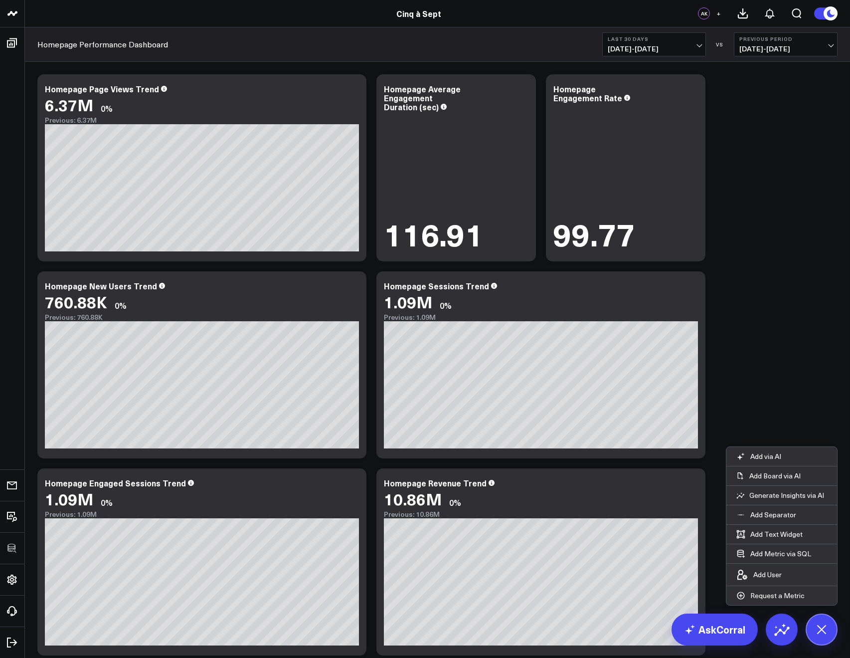
scroll to position [62, 0]
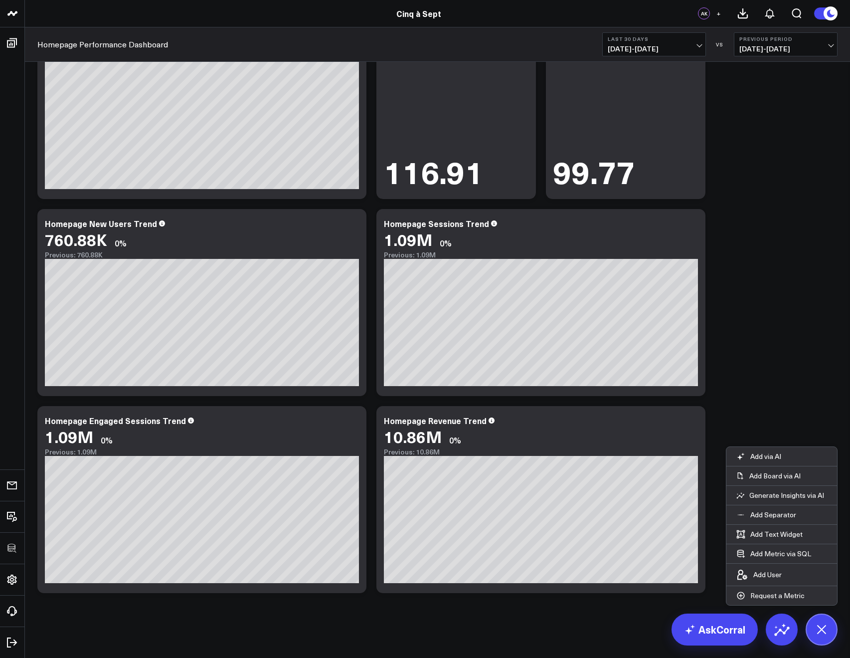
click at [842, 250] on div "Modify via AI Copy link to widget Ask support Remove Create linked copy Executi…" at bounding box center [437, 302] width 810 height 591
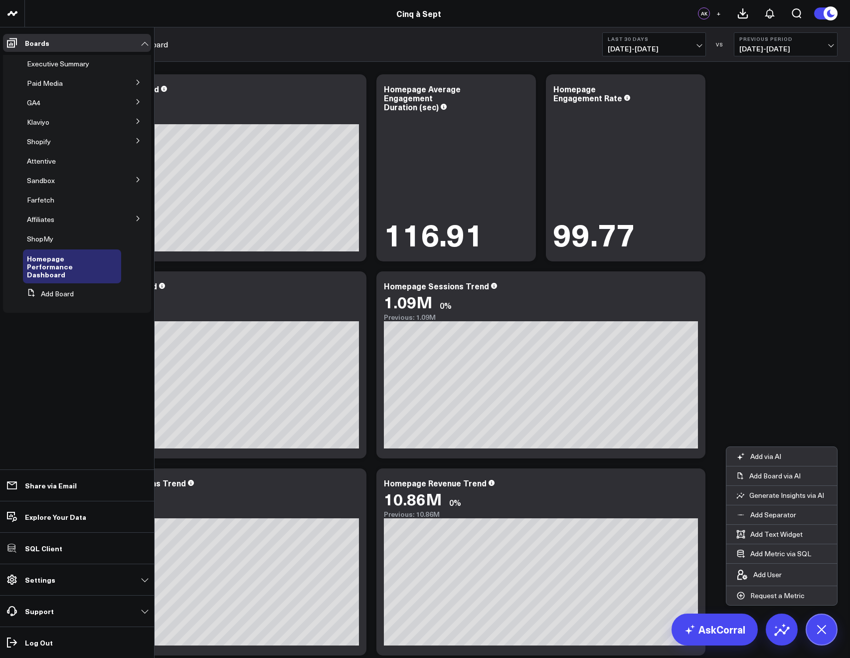
click at [140, 99] on icon at bounding box center [138, 102] width 6 height 6
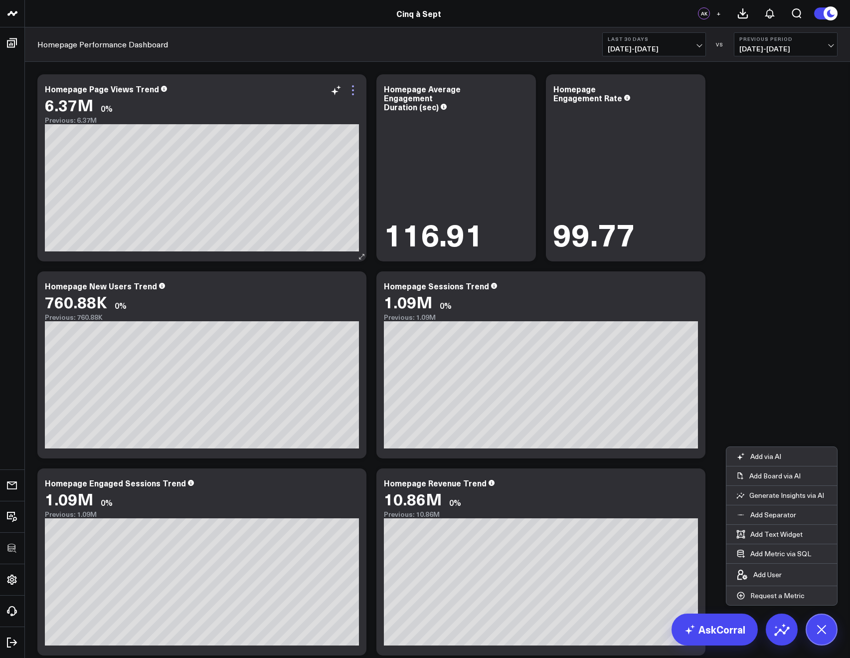
click at [351, 91] on icon at bounding box center [353, 90] width 12 height 12
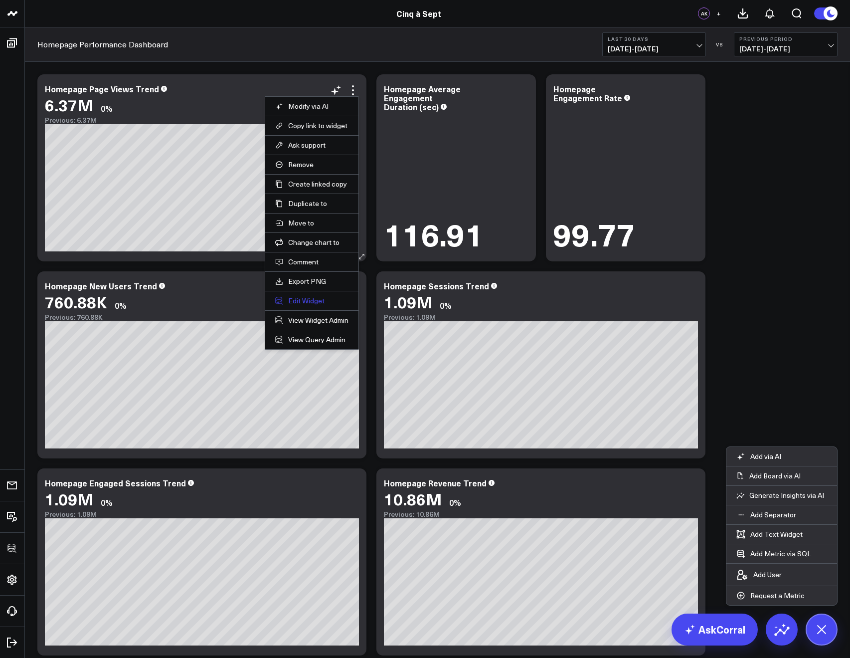
click at [309, 299] on button "Edit Widget" at bounding box center [311, 300] width 73 height 9
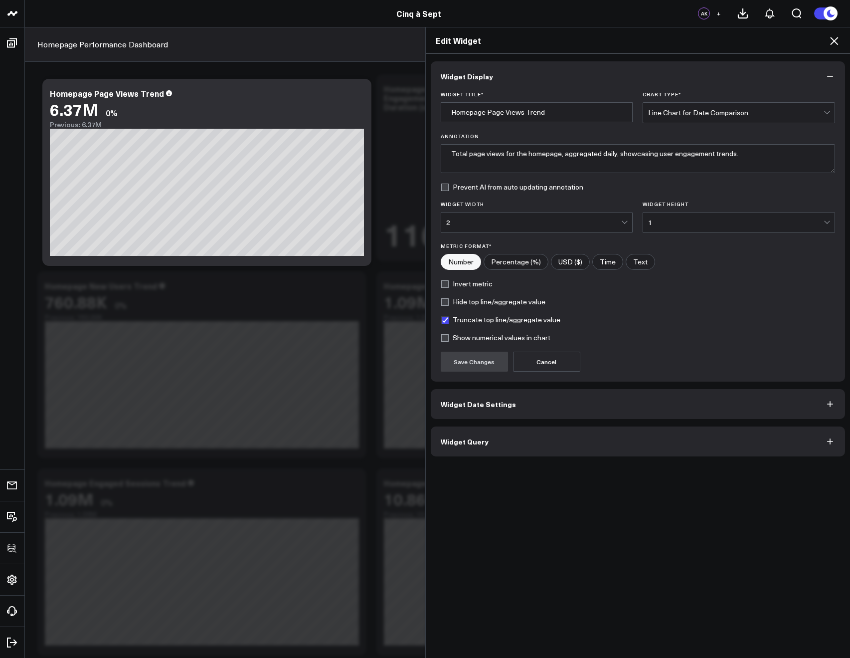
click at [467, 446] on button "Widget Query" at bounding box center [638, 441] width 415 height 30
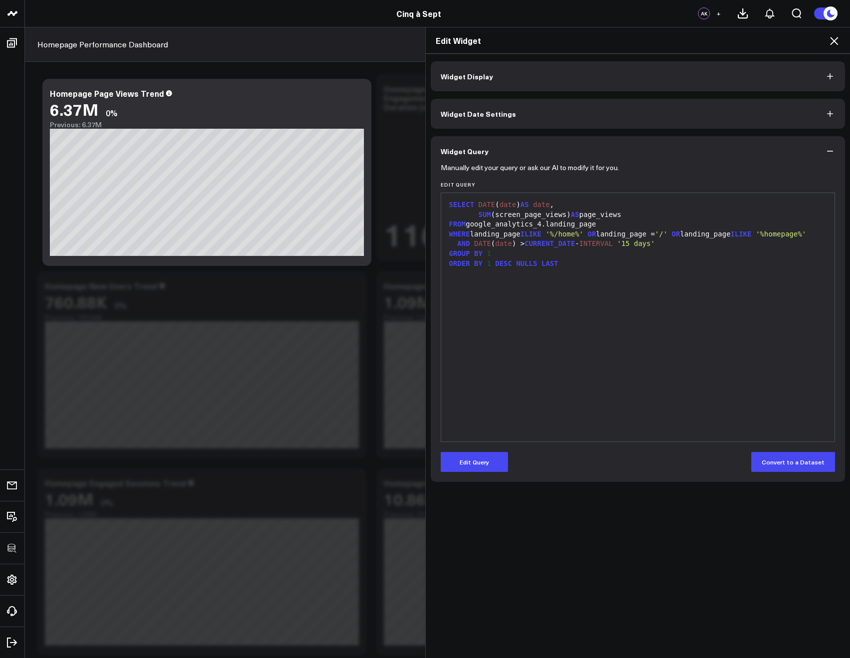
click at [833, 42] on icon at bounding box center [834, 41] width 8 height 8
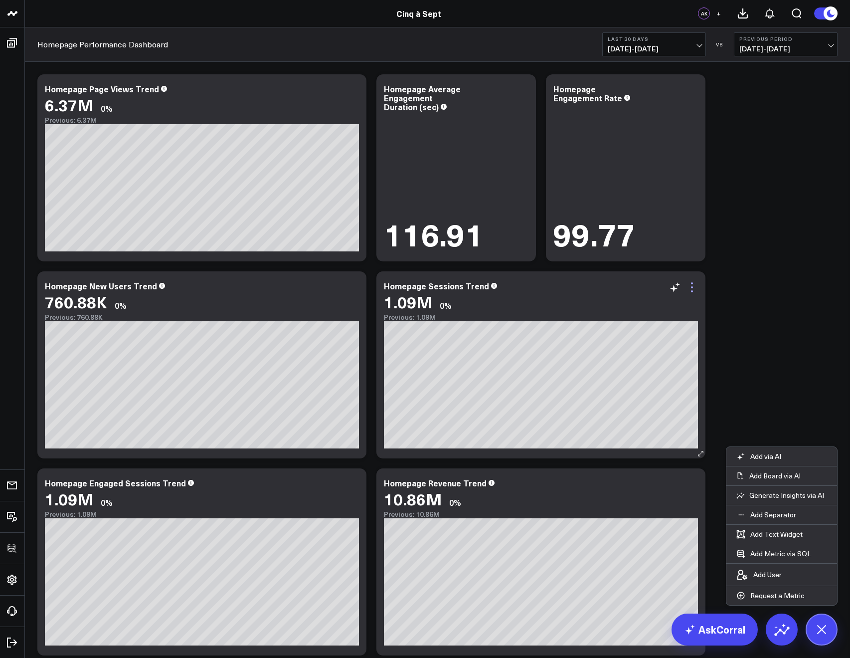
click at [689, 288] on icon at bounding box center [692, 287] width 12 height 12
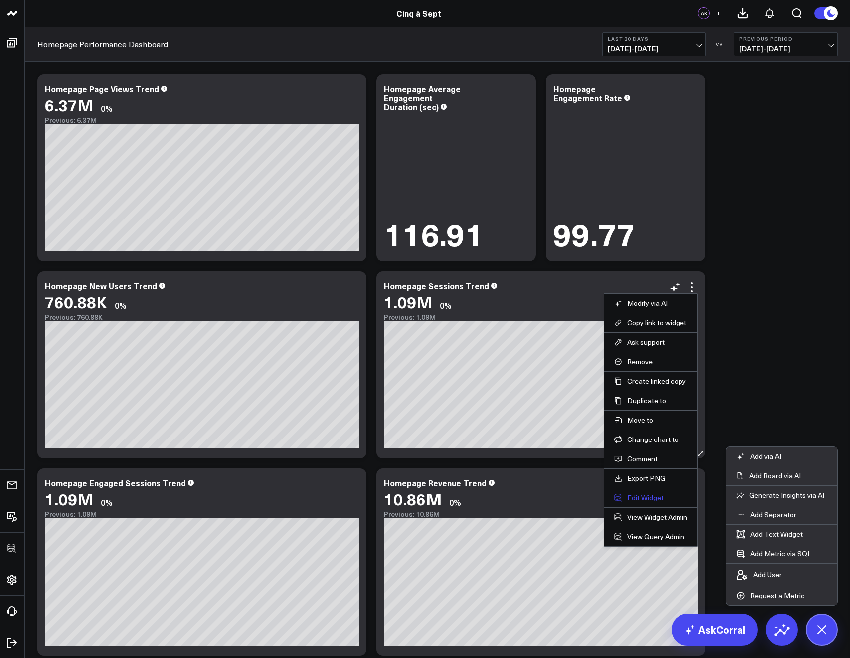
click at [635, 499] on button "Edit Widget" at bounding box center [650, 497] width 73 height 9
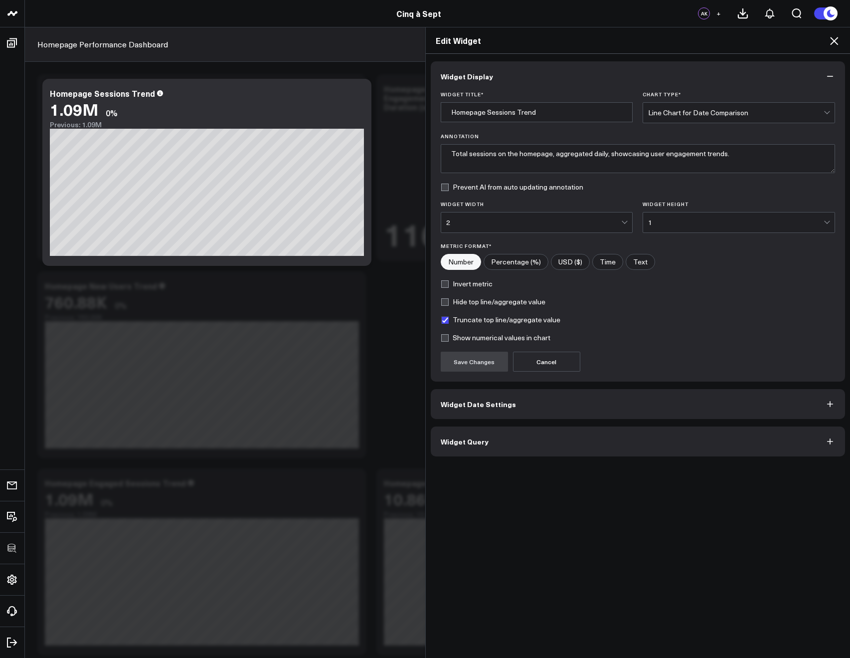
click at [516, 441] on button "Widget Query" at bounding box center [638, 441] width 415 height 30
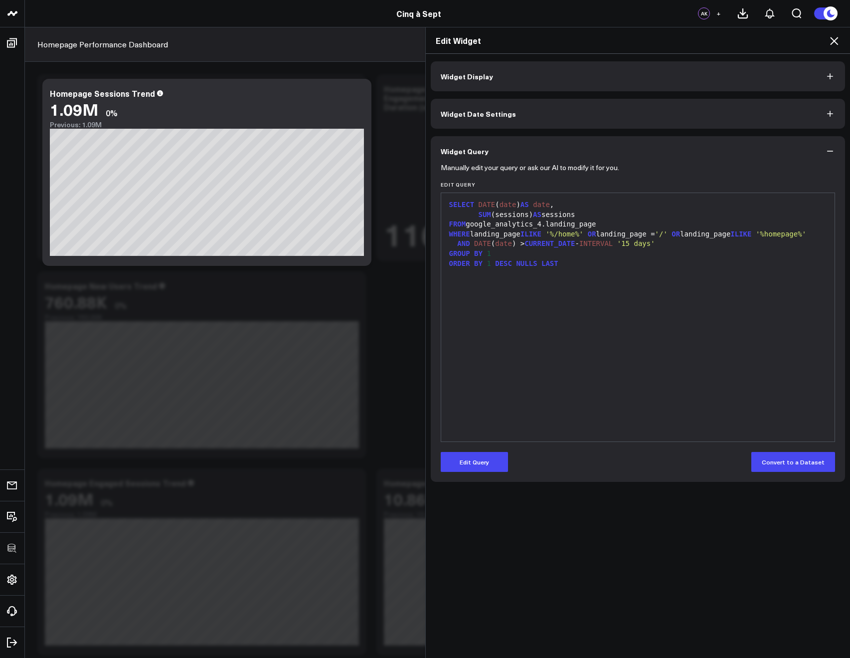
click at [841, 39] on div "Edit Widget" at bounding box center [638, 40] width 425 height 26
click at [836, 40] on icon at bounding box center [834, 41] width 12 height 12
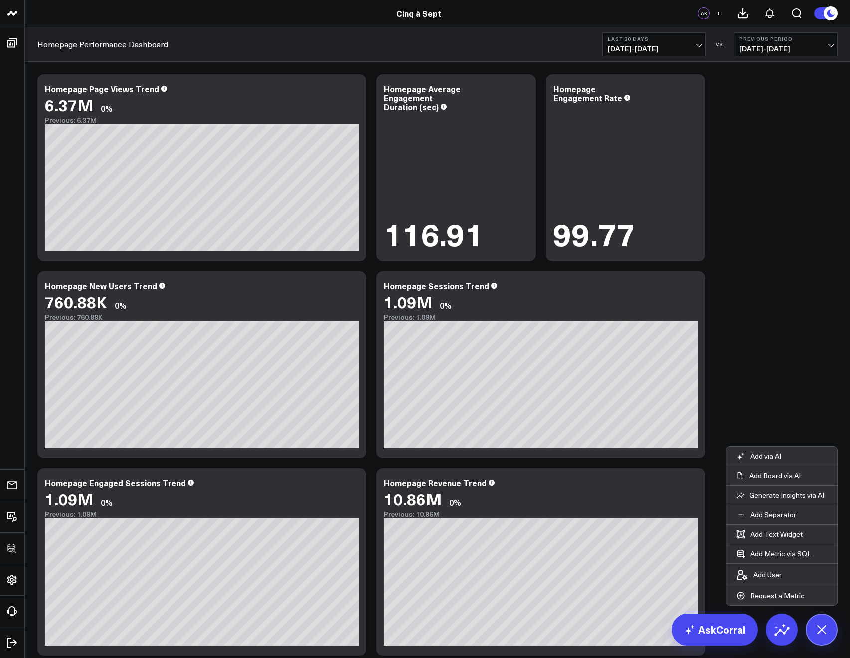
scroll to position [62, 0]
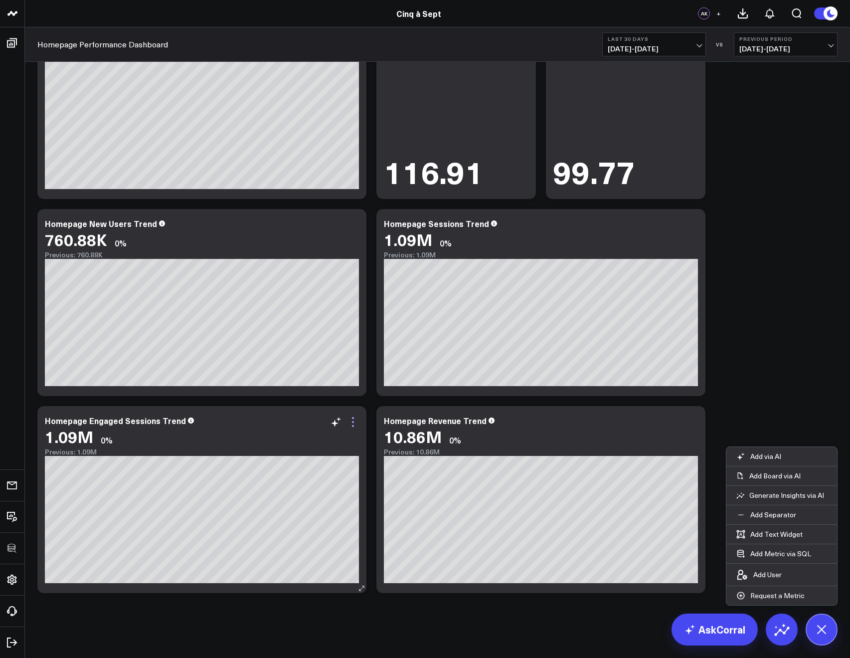
click at [352, 422] on icon at bounding box center [353, 422] width 12 height 12
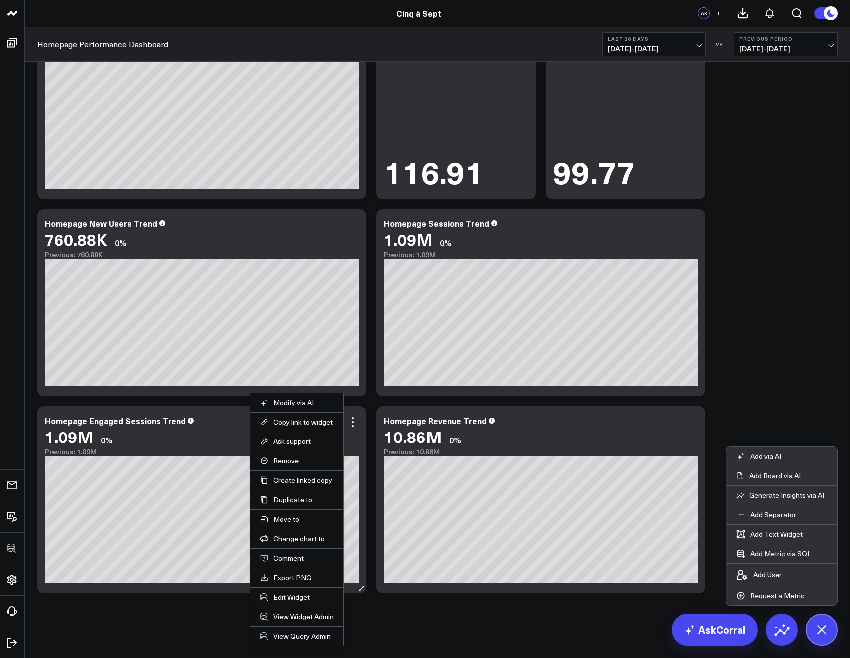
click at [286, 602] on li "Edit Widget" at bounding box center [296, 596] width 93 height 19
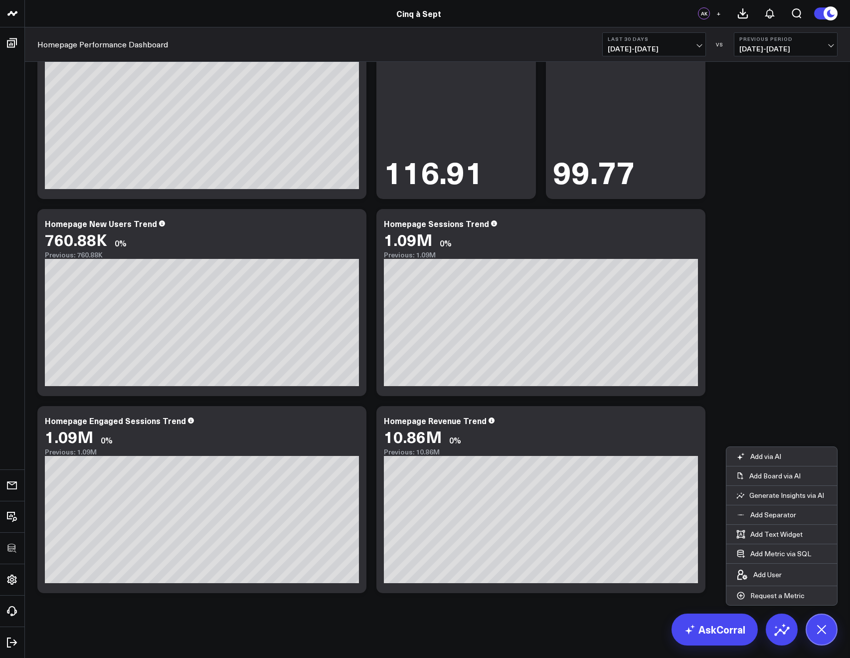
click at [285, 600] on div "Modify via AI Copy link to widget Ask support Remove Create linked copy Executi…" at bounding box center [437, 329] width 825 height 658
click at [351, 424] on icon at bounding box center [353, 422] width 12 height 12
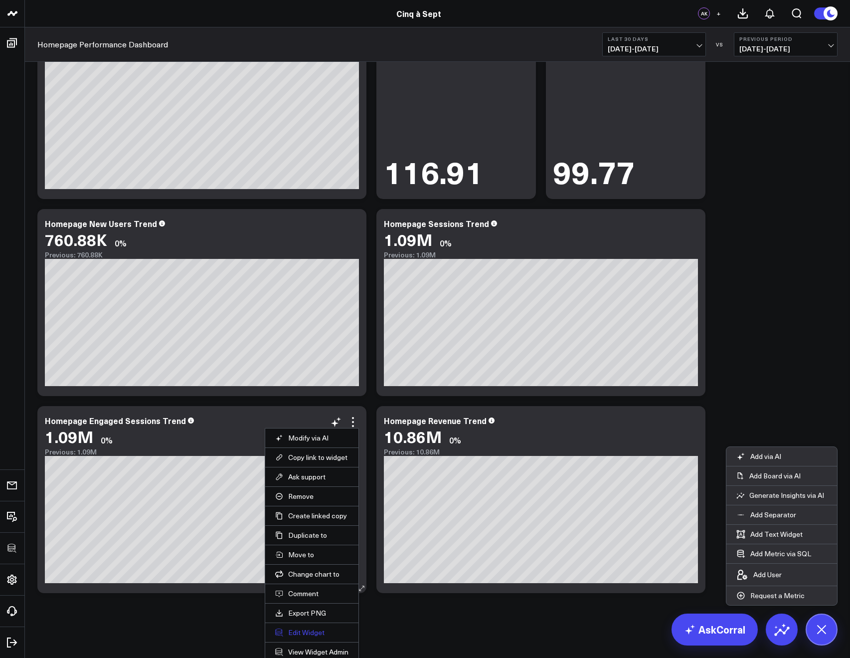
click at [295, 628] on button "Edit Widget" at bounding box center [311, 632] width 73 height 9
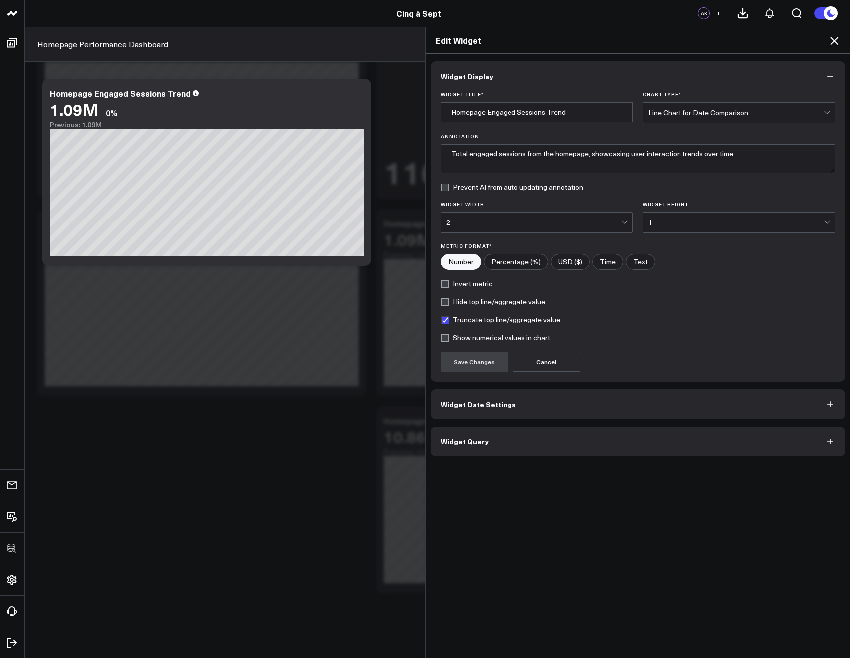
click at [485, 449] on button "Widget Query" at bounding box center [638, 441] width 415 height 30
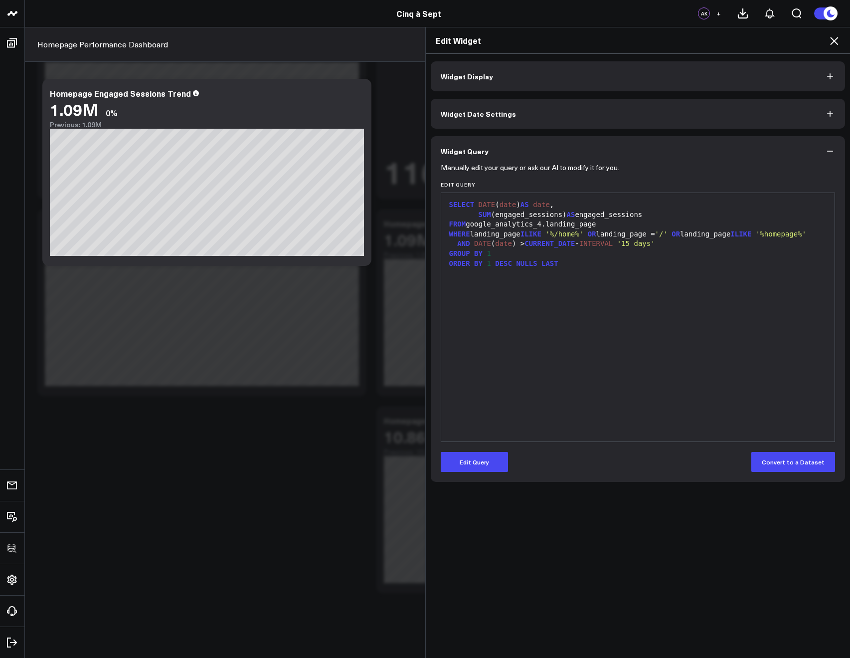
click at [830, 40] on icon at bounding box center [834, 41] width 12 height 12
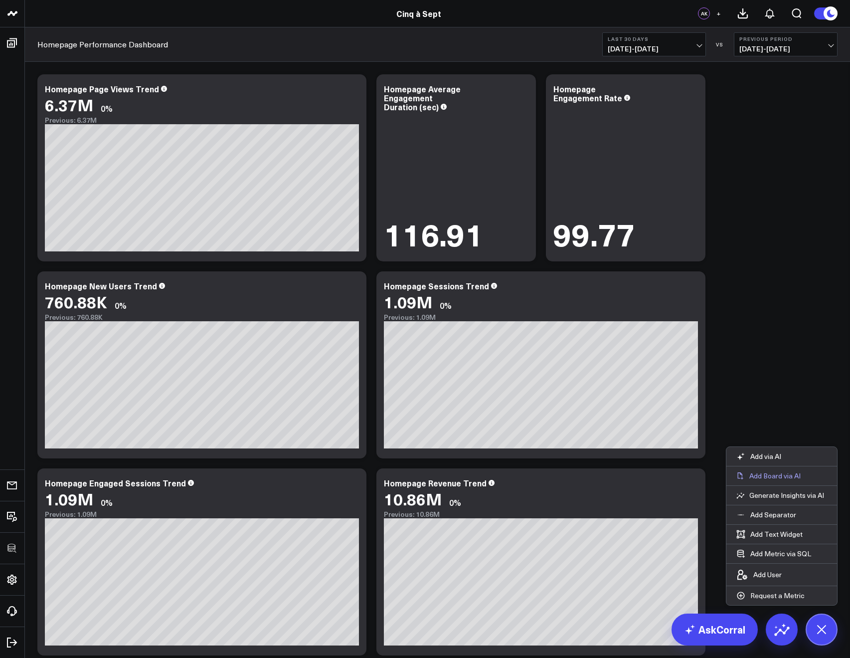
click at [773, 476] on p "Add Board via AI" at bounding box center [775, 475] width 51 height 9
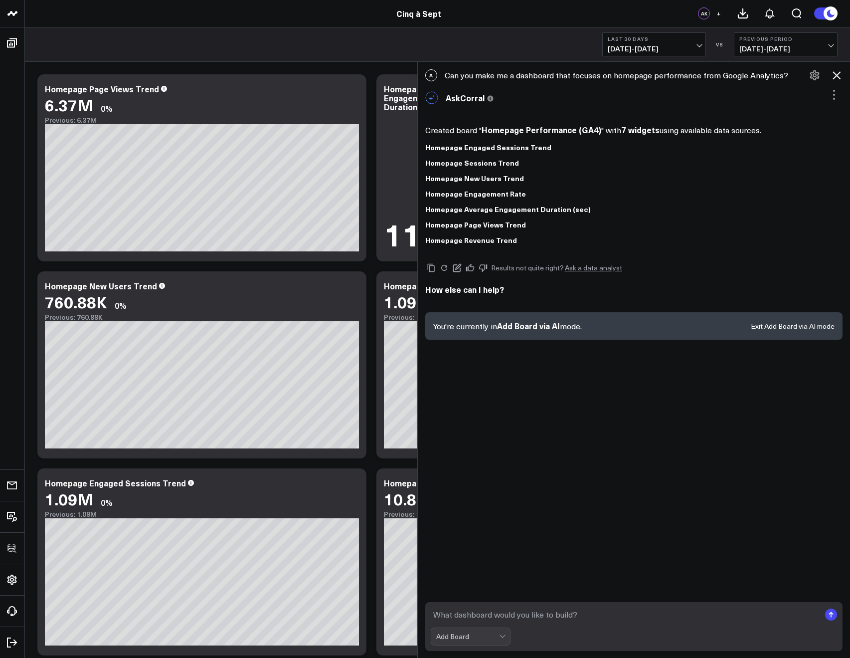
click at [836, 80] on icon at bounding box center [837, 75] width 12 height 12
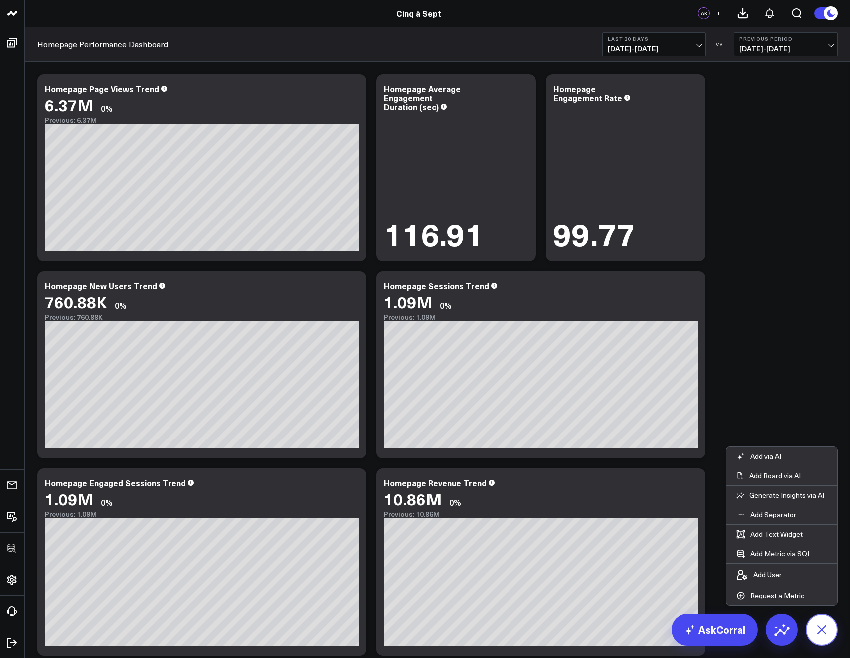
click at [813, 636] on button at bounding box center [822, 629] width 32 height 32
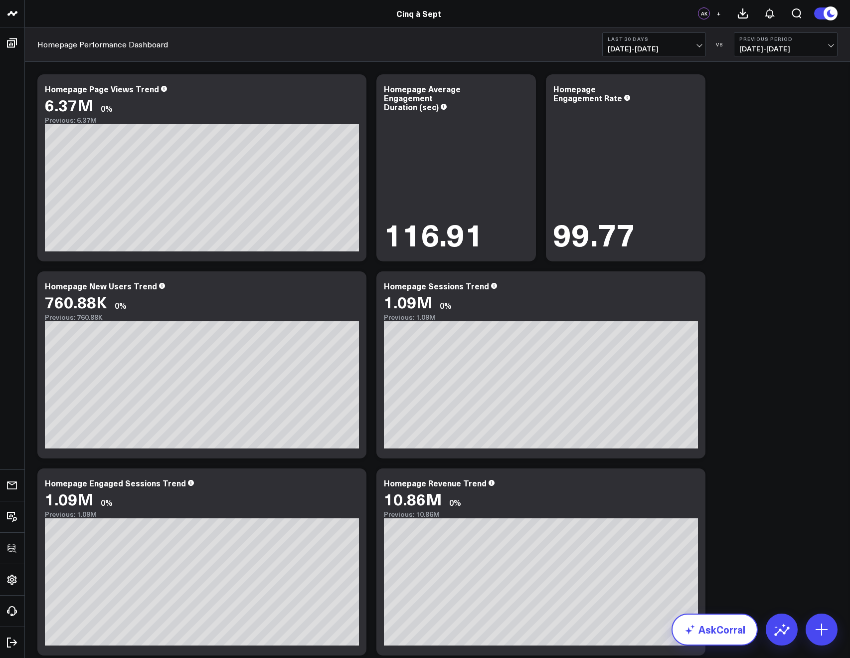
click at [700, 625] on link "AskCorral" at bounding box center [715, 629] width 86 height 32
click at [716, 627] on link "AskCorral" at bounding box center [715, 629] width 86 height 32
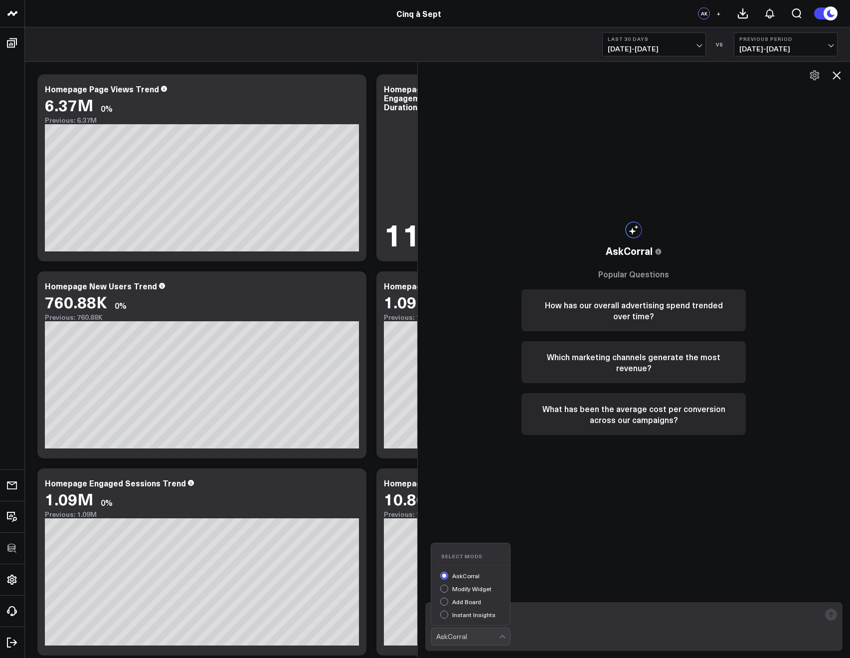
click at [480, 628] on div "AskCorral" at bounding box center [467, 636] width 63 height 17
click at [449, 601] on div "Add Board" at bounding box center [475, 603] width 70 height 10
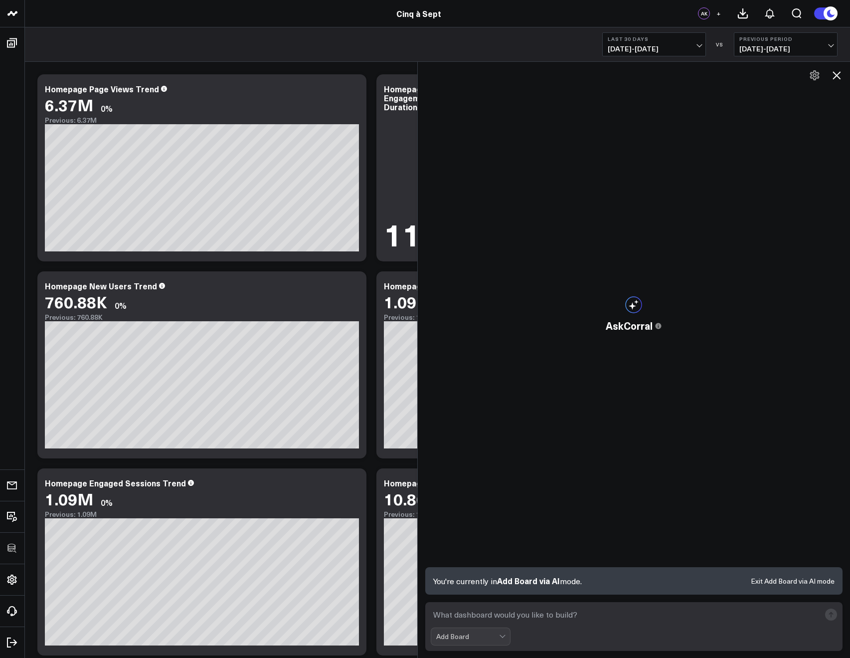
click at [536, 624] on form "option Add Board, selected. Add Board" at bounding box center [634, 626] width 418 height 49
click at [534, 611] on textarea at bounding box center [626, 615] width 390 height 18
click at [836, 78] on icon at bounding box center [837, 75] width 12 height 12
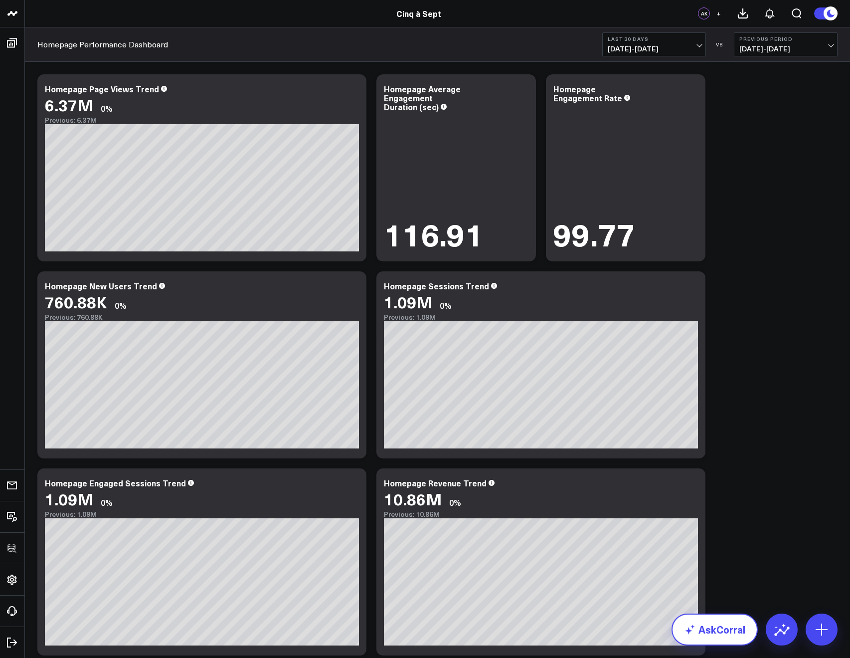
click at [716, 619] on link "AskCorral" at bounding box center [715, 629] width 86 height 32
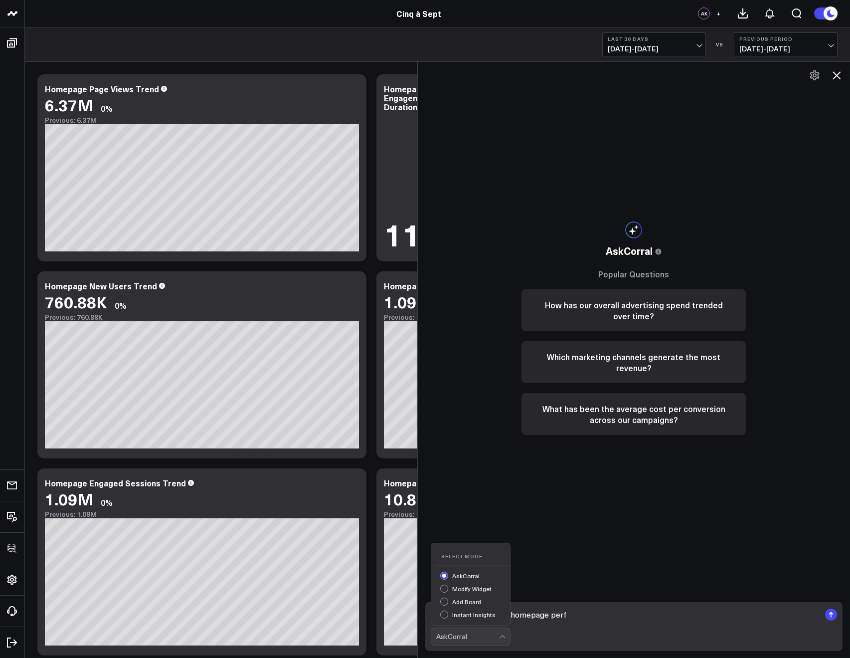
click at [444, 635] on div "AskCorral" at bounding box center [467, 636] width 63 height 8
click at [448, 603] on div "Add Board" at bounding box center [475, 603] width 70 height 10
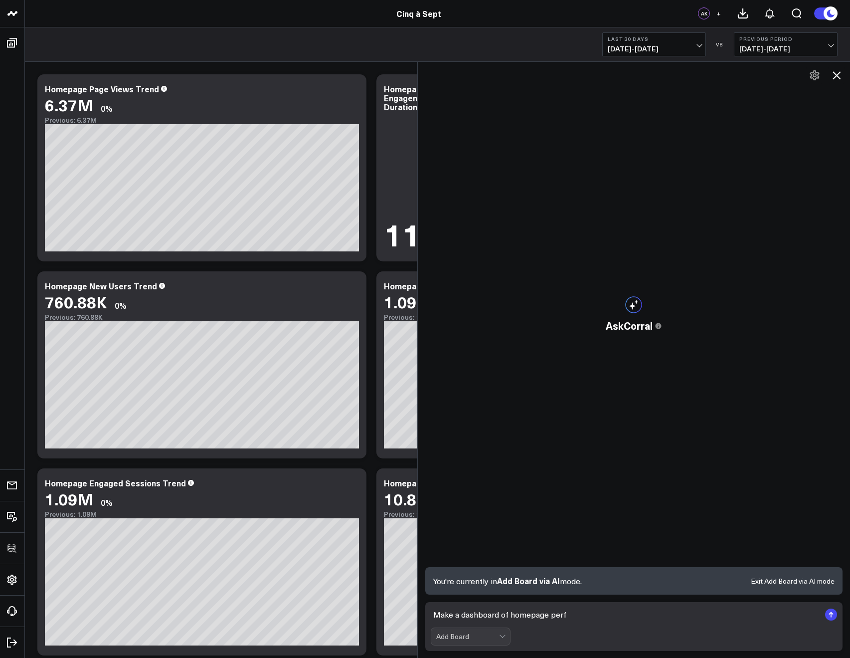
click at [500, 607] on textarea "Make a dashboard of homepage perf" at bounding box center [626, 615] width 390 height 18
type textarea "Make a dashboard for my top performing Google Ads campaign"
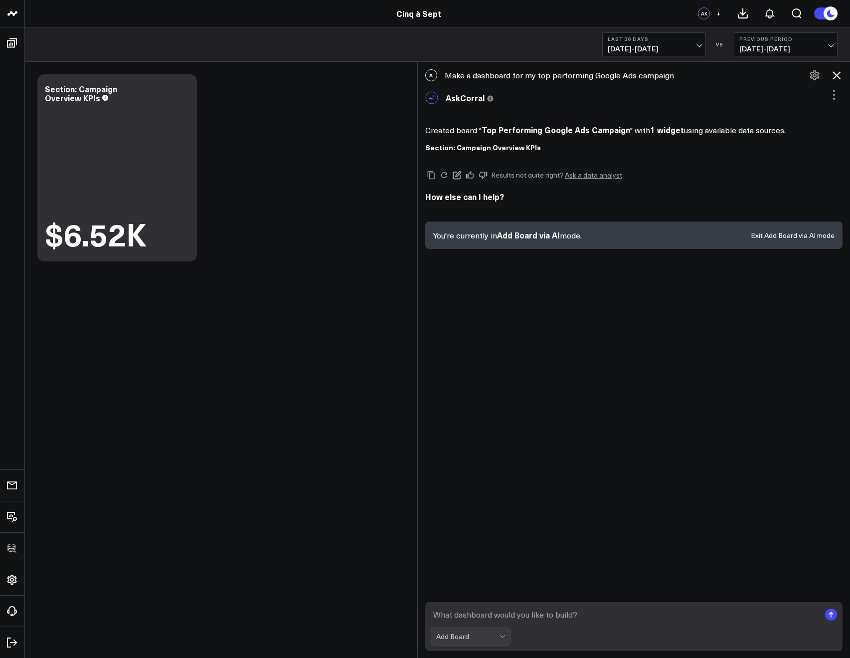
click at [835, 70] on icon at bounding box center [837, 75] width 12 height 12
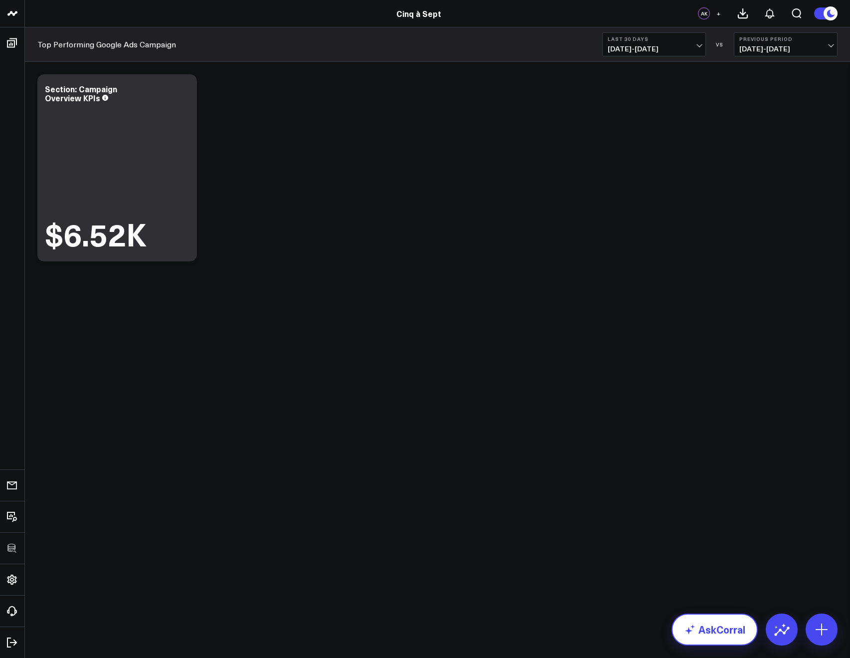
click at [740, 620] on link "AskCorral" at bounding box center [715, 629] width 86 height 32
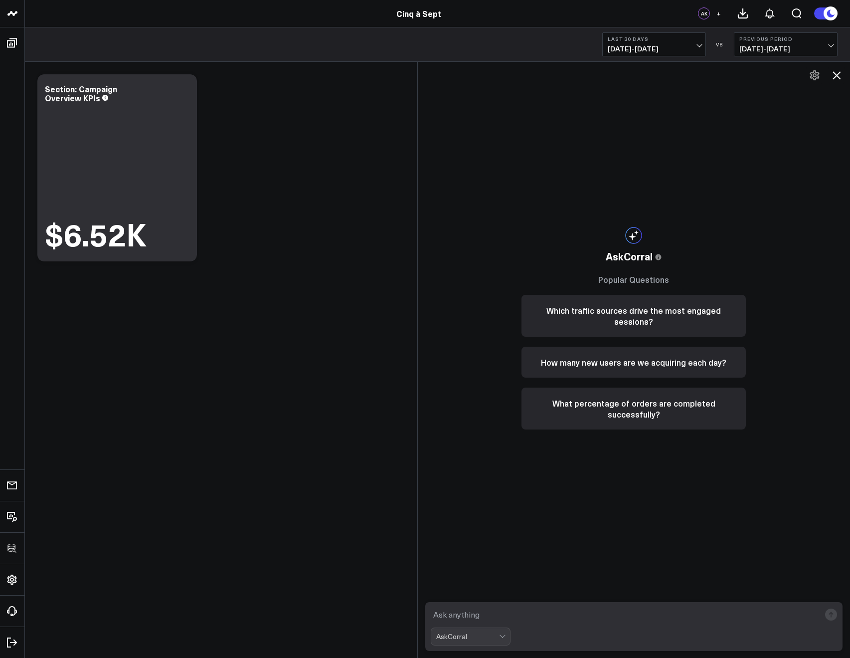
click at [586, 613] on textarea at bounding box center [626, 615] width 390 height 18
click at [482, 628] on div "AskCorral" at bounding box center [467, 636] width 63 height 17
click at [464, 600] on div "Add Board" at bounding box center [475, 603] width 70 height 10
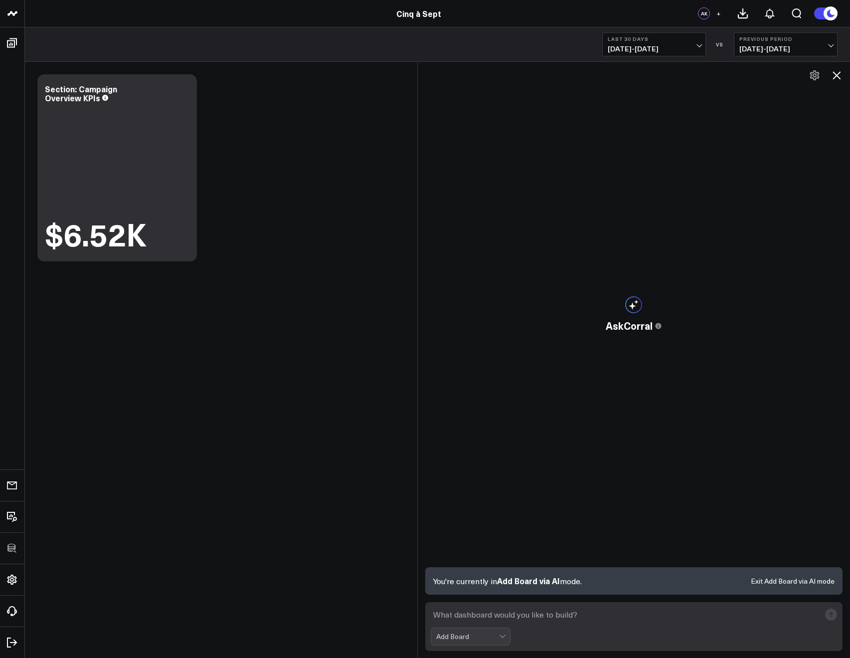
click at [478, 616] on textarea at bounding box center [626, 615] width 390 height 18
type textarea "Make a dashboard for my highest performing Meta Ads / Facebook Ads campaign"
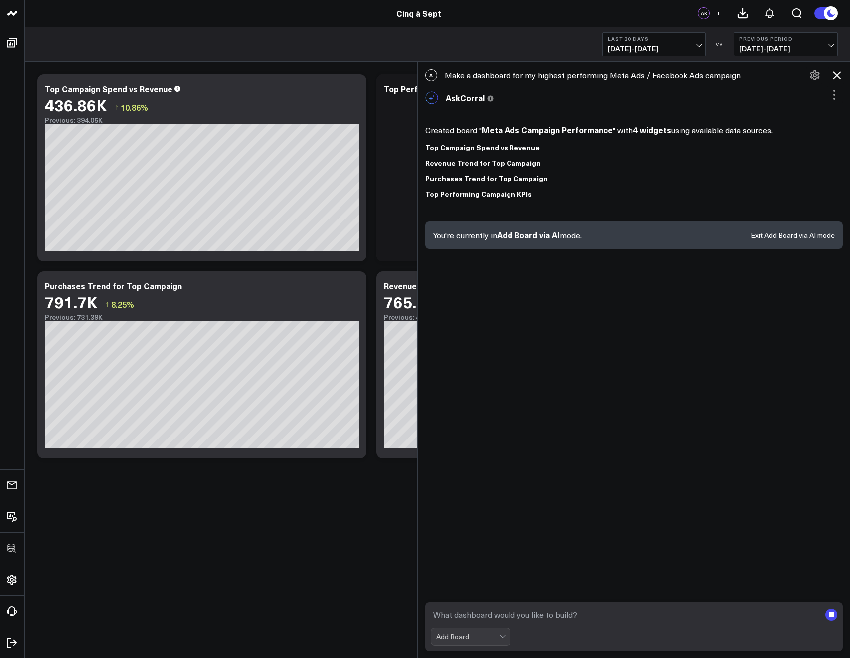
click at [839, 75] on icon at bounding box center [837, 75] width 12 height 12
click at [833, 73] on icon at bounding box center [837, 75] width 12 height 12
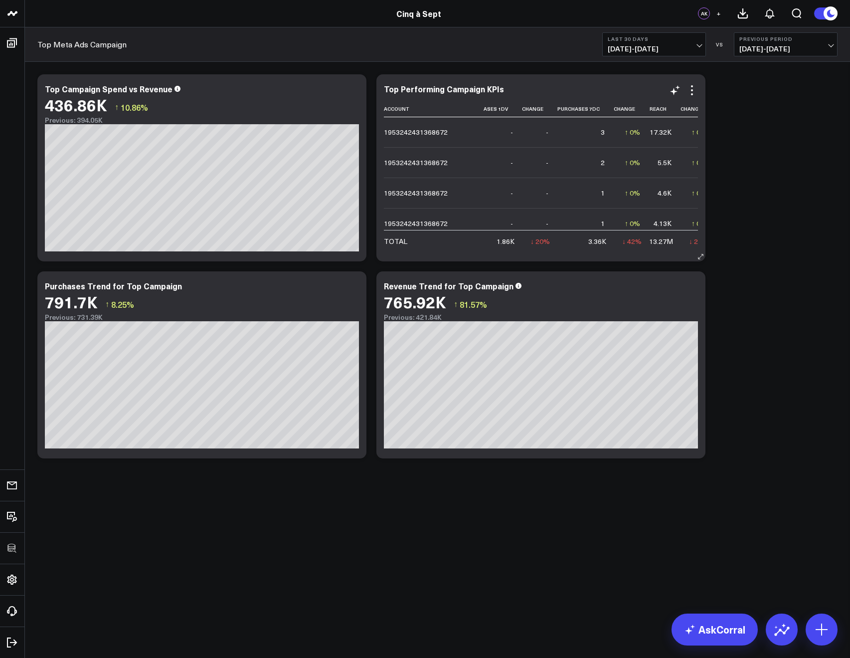
scroll to position [0, 718]
